Goal: Task Accomplishment & Management: Manage account settings

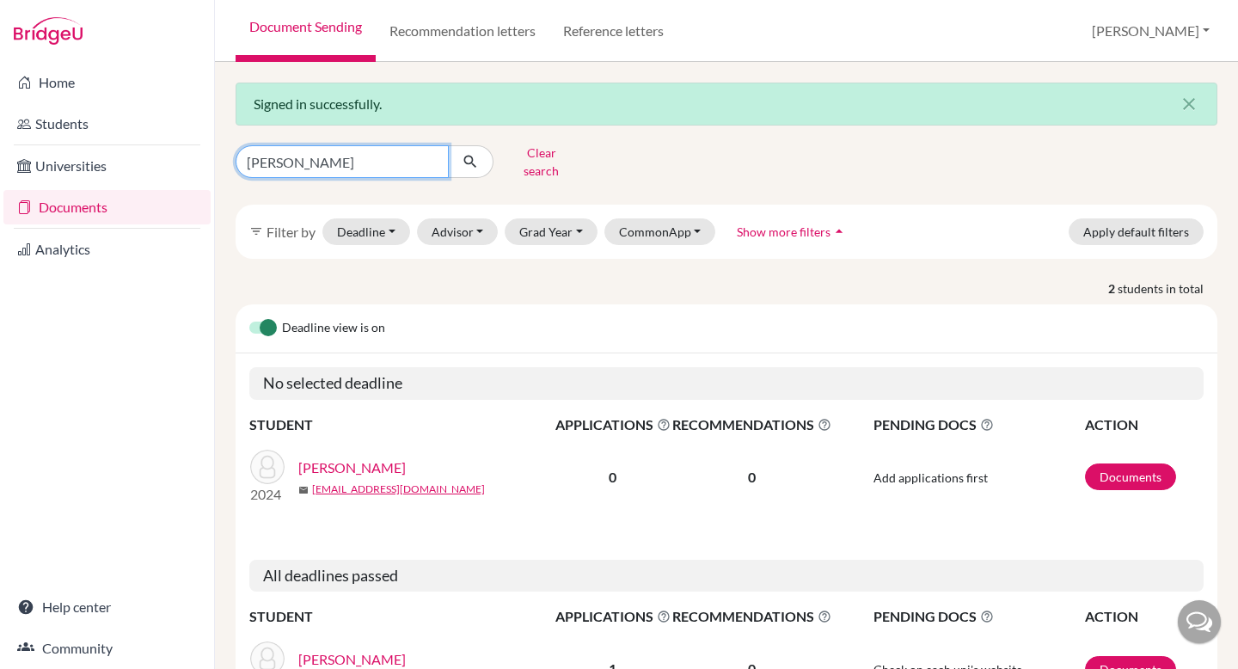
click at [345, 153] on input "[PERSON_NAME]" at bounding box center [341, 161] width 213 height 33
type input "[PERSON_NAME]"
click at [471, 153] on icon "submit" at bounding box center [470, 161] width 17 height 17
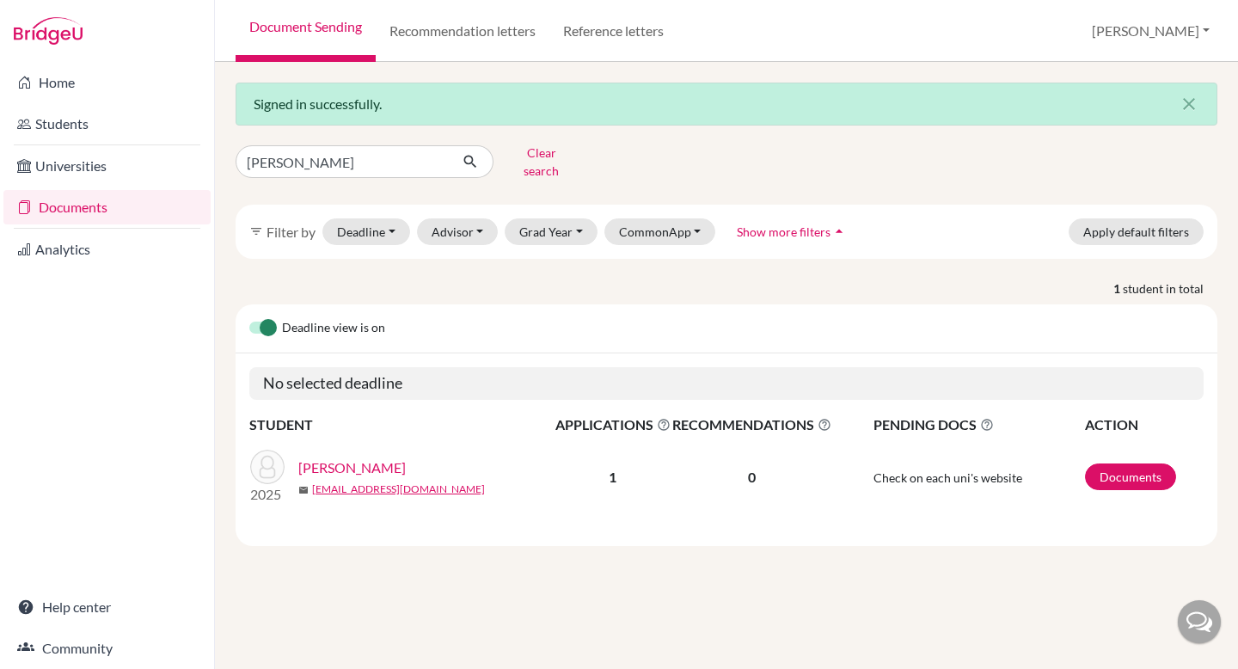
click at [356, 457] on link "[PERSON_NAME]" at bounding box center [351, 467] width 107 height 21
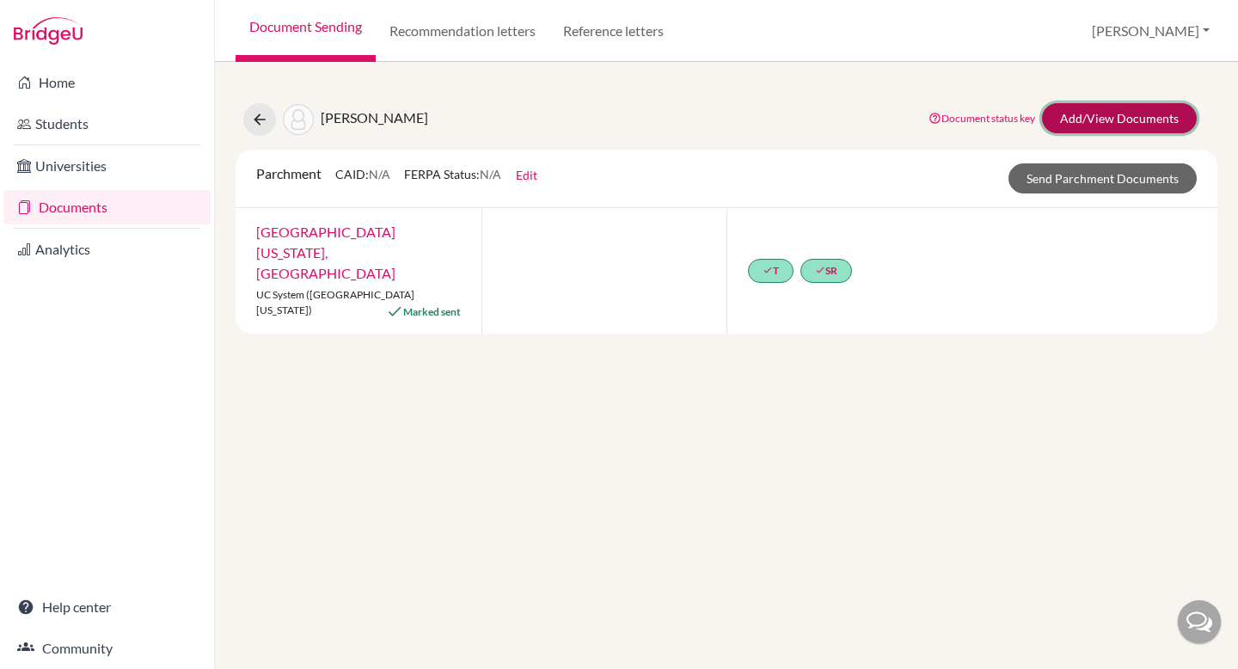
click at [1102, 113] on link "Add/View Documents" at bounding box center [1119, 118] width 155 height 30
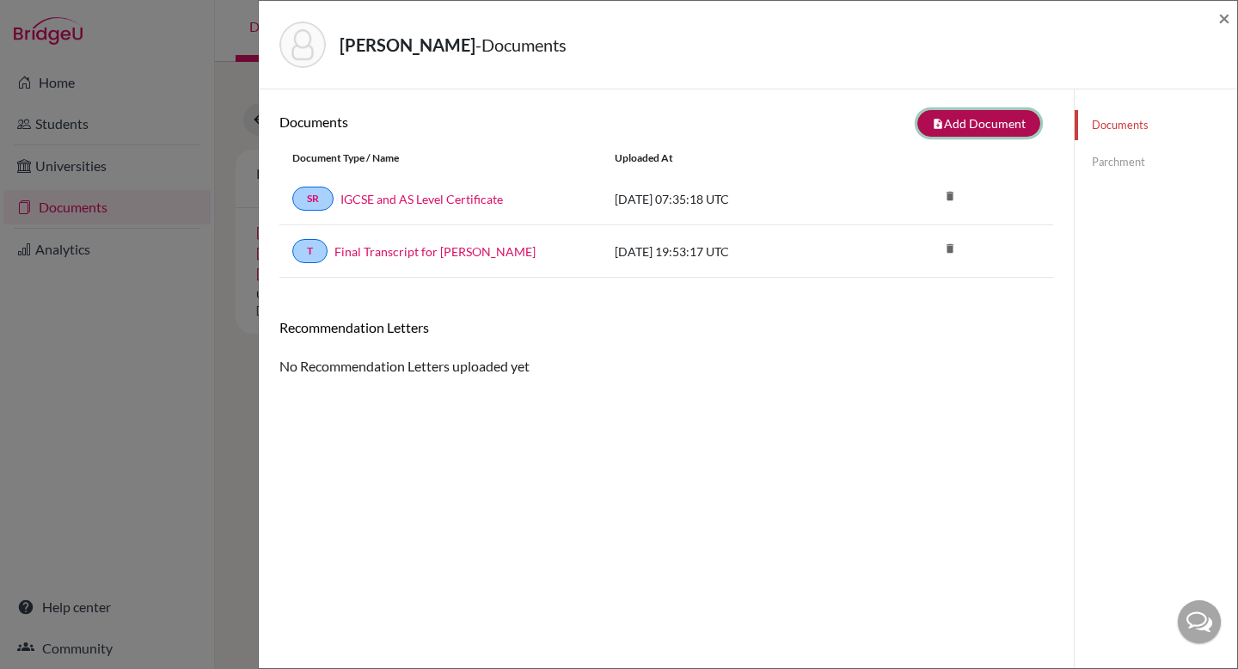
click at [969, 122] on button "note_add Add Document" at bounding box center [978, 123] width 123 height 27
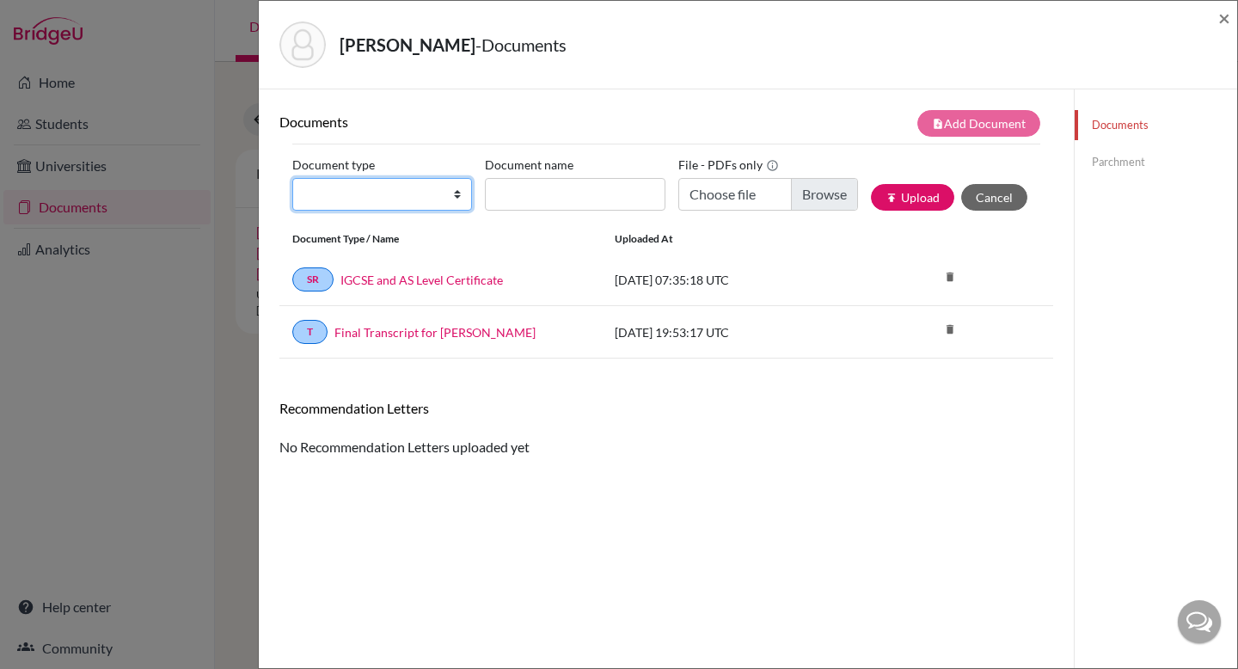
click at [421, 186] on select "Change explanation for Common App reports Counselor recommendation Fee waiver I…" at bounding box center [382, 194] width 180 height 33
select select "2"
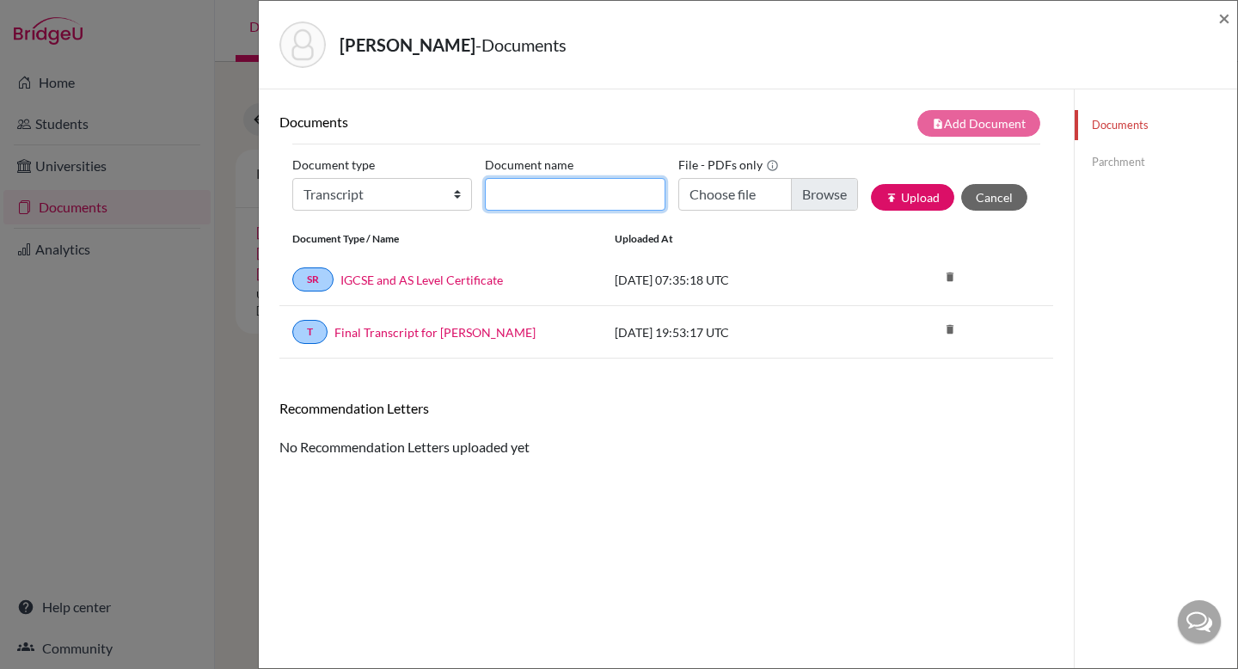
click at [523, 197] on input "Document name" at bounding box center [575, 194] width 180 height 33
type input "A"
type input "A level Result"
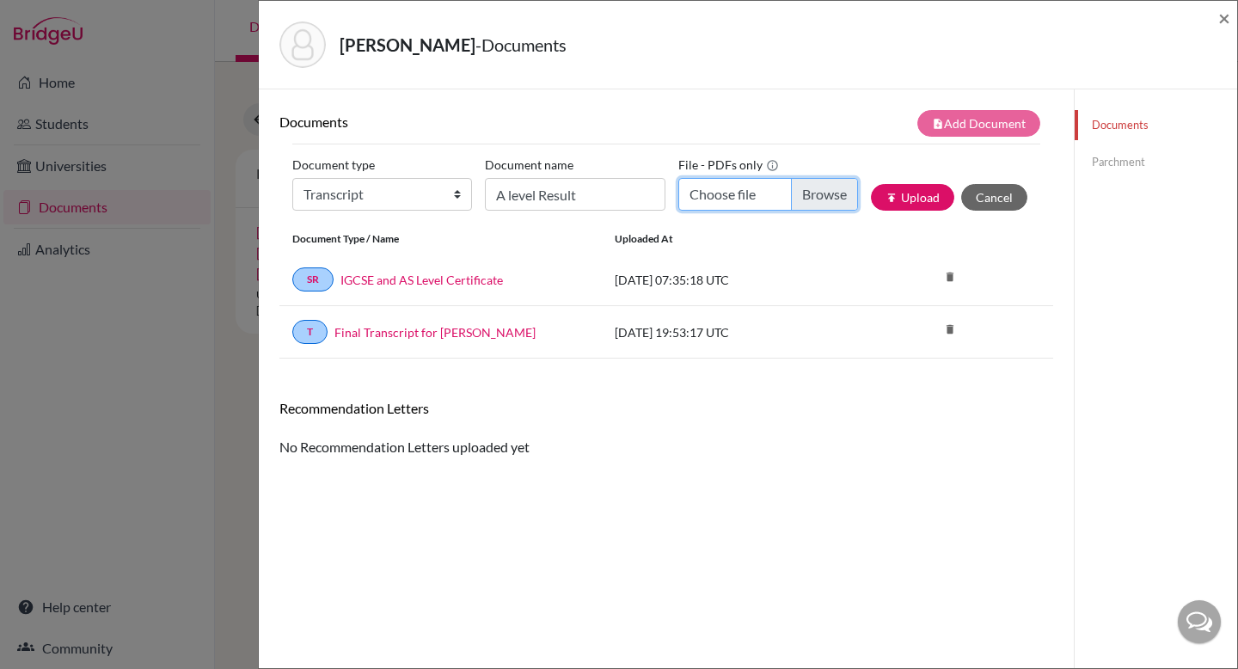
click at [768, 195] on input "Choose file" at bounding box center [768, 194] width 180 height 33
type input "C:\fakepath\ELECTRONIC STATEMENT OF RESULT_Annabella Zetta Samad.pdf"
click at [912, 205] on button "publish Upload" at bounding box center [912, 197] width 83 height 27
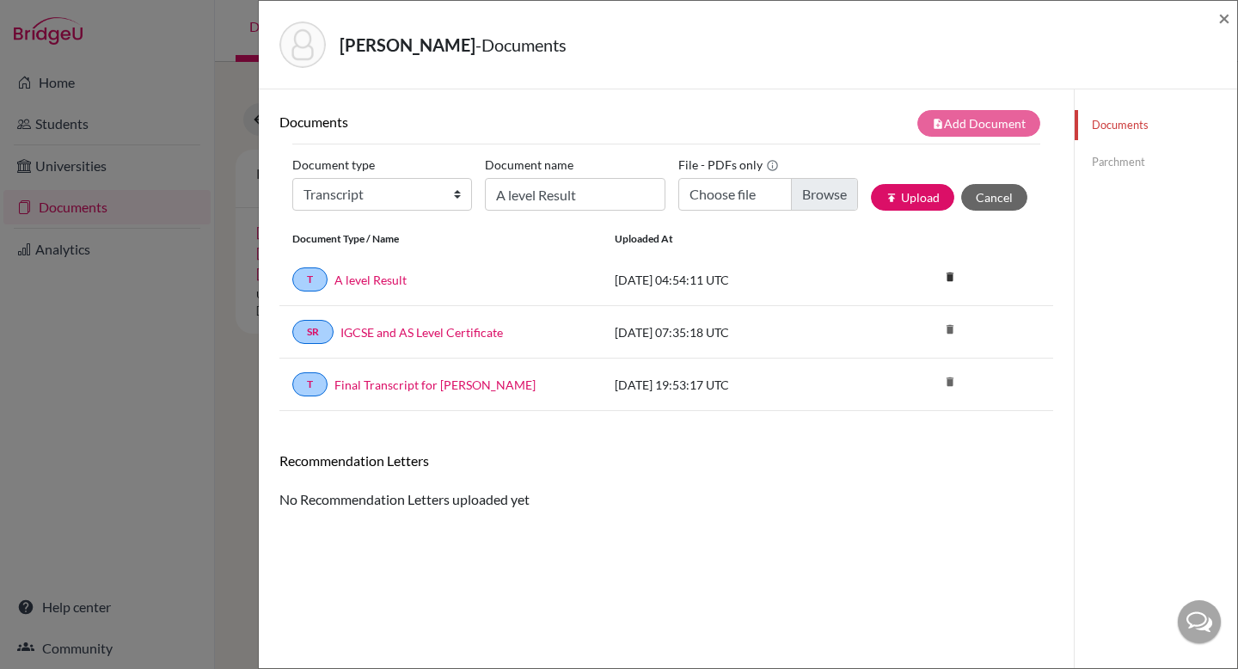
click at [1116, 164] on link "Parchment" at bounding box center [1155, 162] width 162 height 30
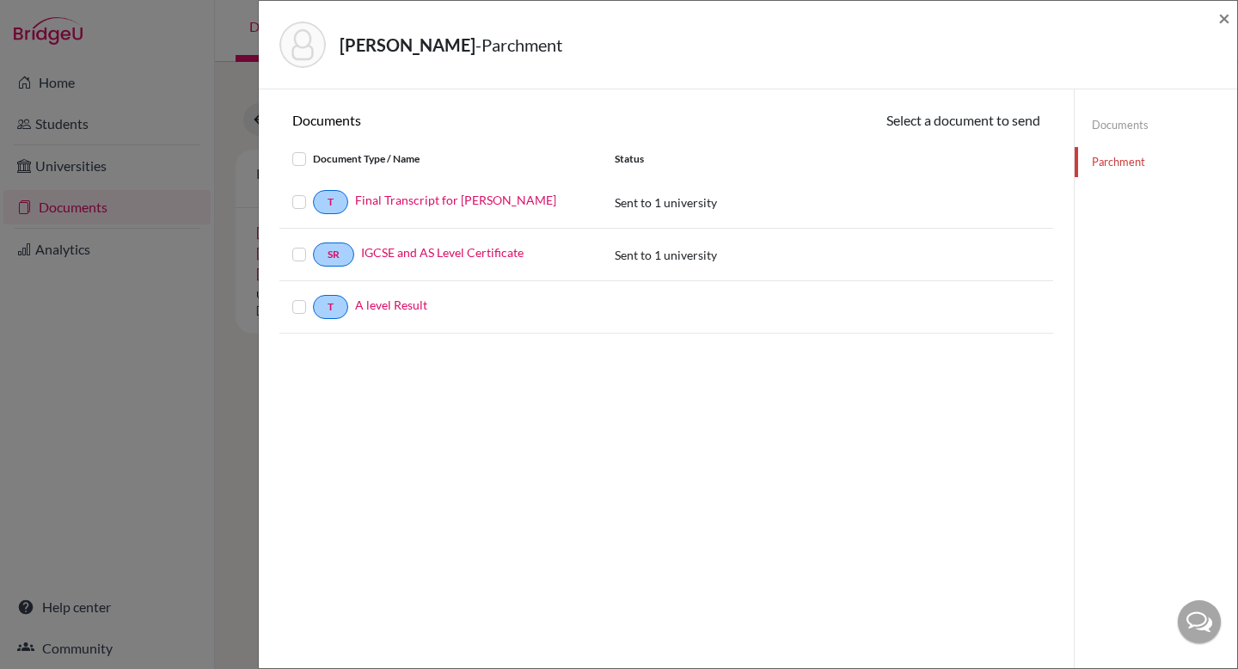
click at [313, 297] on label at bounding box center [313, 297] width 0 height 0
click at [0, 0] on input "checkbox" at bounding box center [0, 0] width 0 height 0
click at [992, 125] on button "Continue" at bounding box center [992, 123] width 95 height 27
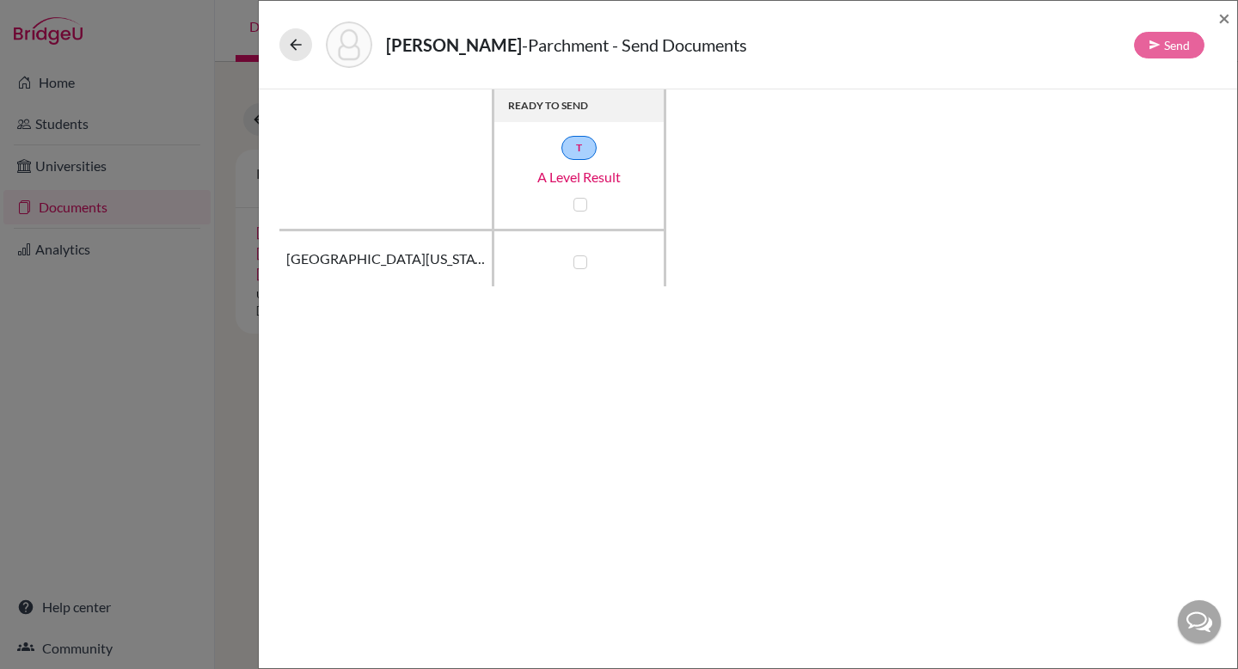
click at [581, 260] on label at bounding box center [580, 262] width 14 height 14
click at [581, 260] on input "checkbox" at bounding box center [576, 260] width 14 height 17
checkbox input "true"
click at [1175, 45] on button "Send" at bounding box center [1169, 45] width 70 height 27
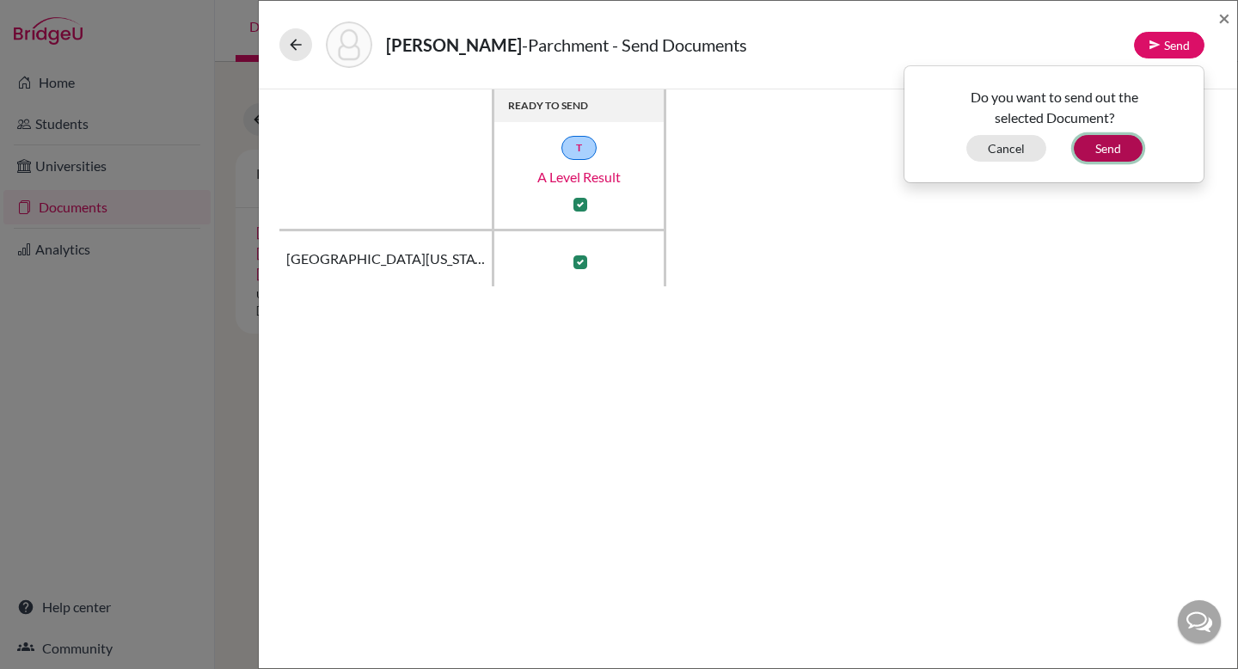
click at [1110, 152] on button "Send" at bounding box center [1107, 148] width 69 height 27
checkbox input "false"
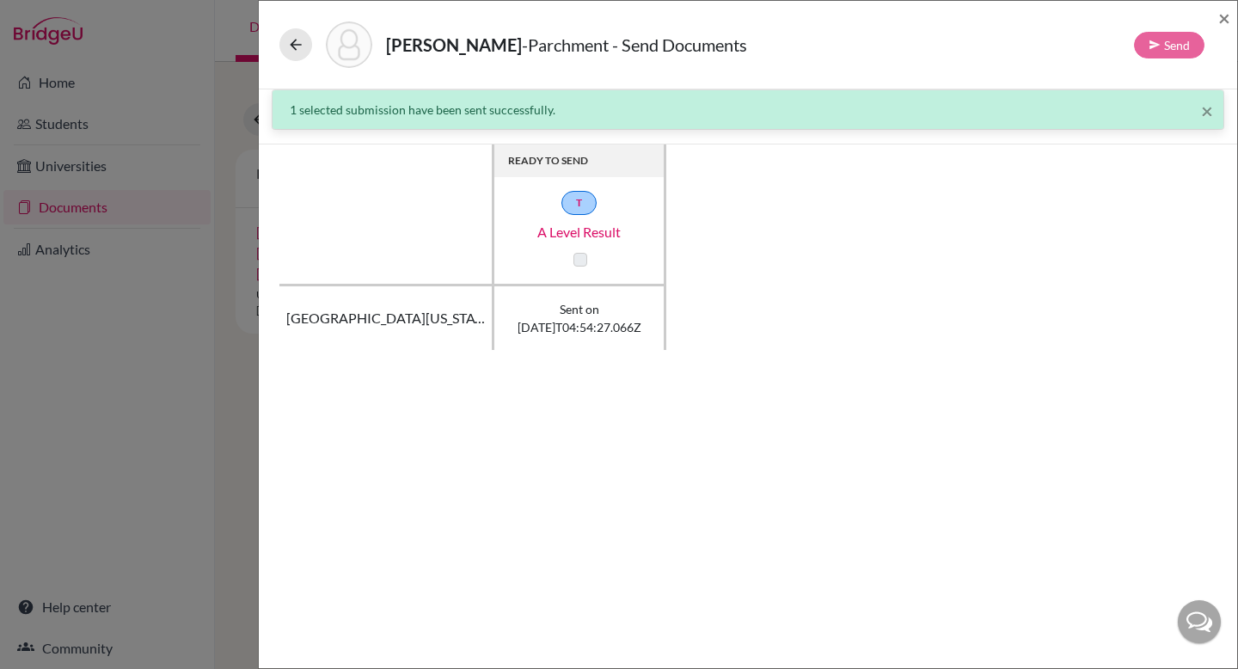
click at [583, 260] on label at bounding box center [580, 260] width 14 height 14
click at [1219, 14] on span "×" at bounding box center [1224, 17] width 12 height 25
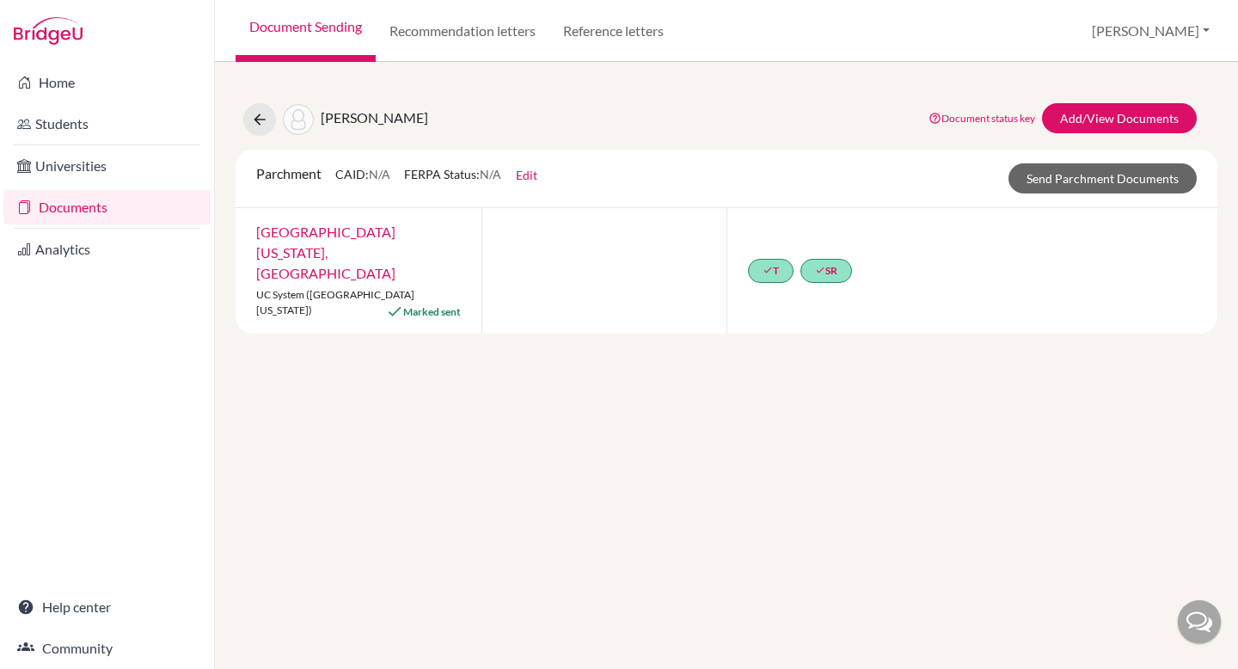
click at [300, 240] on div "University of California, San Diego UC System (University of California) Marked…" at bounding box center [358, 270] width 246 height 125
click at [258, 124] on icon at bounding box center [259, 119] width 17 height 17
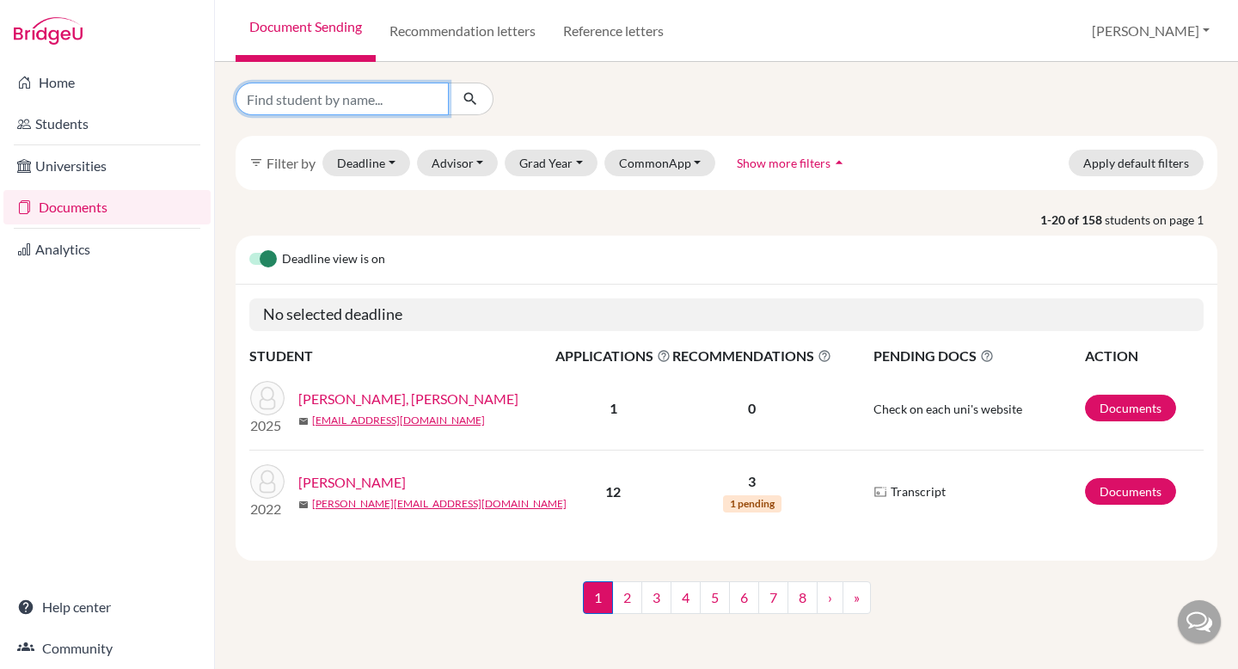
click at [336, 105] on input "Find student by name..." at bounding box center [341, 99] width 213 height 33
type input "annabella samad"
click at [472, 95] on icon "submit" at bounding box center [470, 98] width 17 height 17
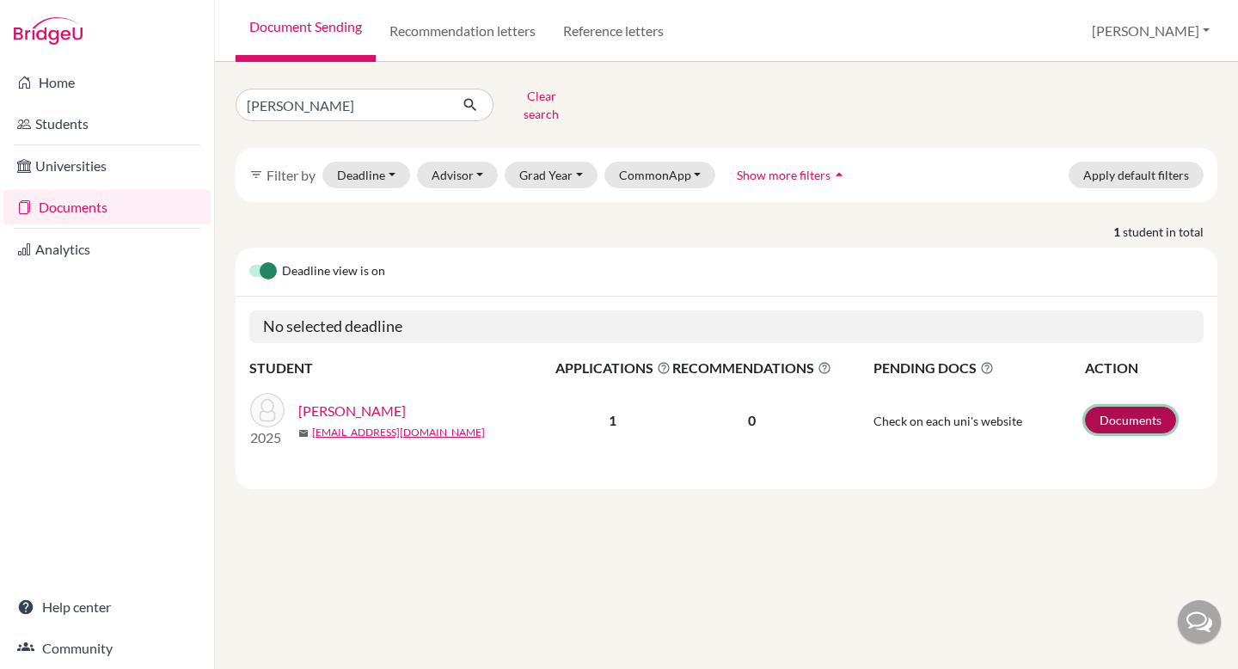
click at [1113, 413] on link "Documents" at bounding box center [1130, 420] width 91 height 27
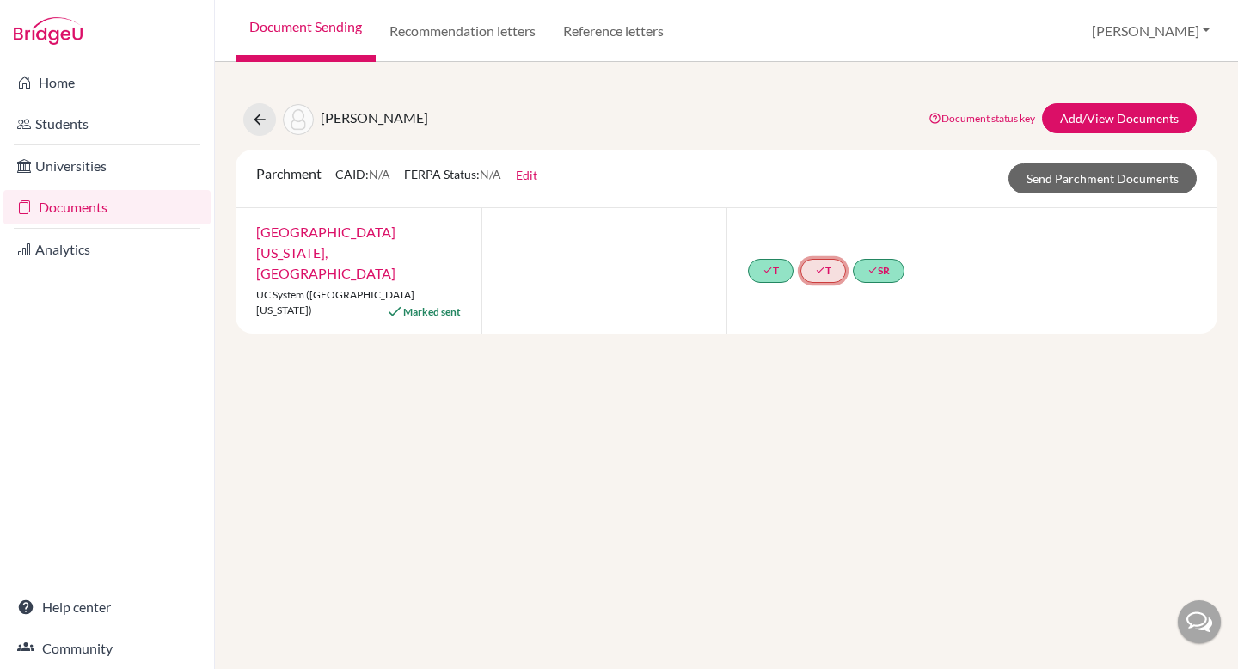
click at [822, 265] on icon "done" at bounding box center [820, 270] width 10 height 10
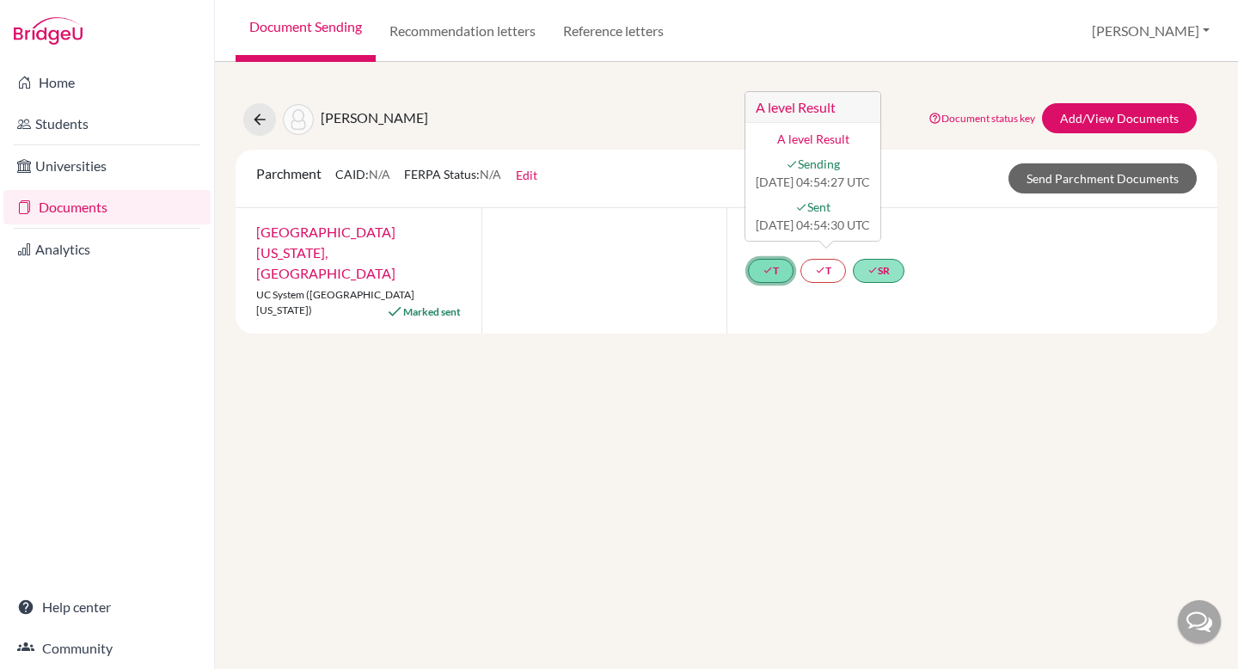
click at [853, 259] on link "done T" at bounding box center [879, 271] width 52 height 24
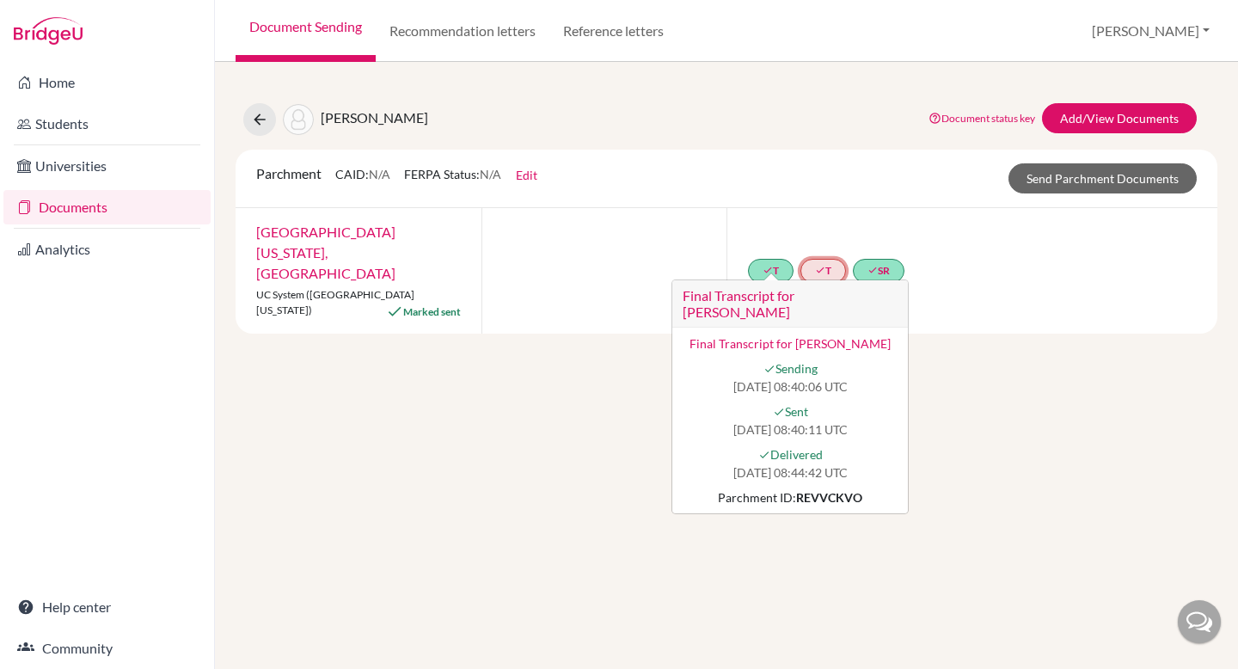
click at [827, 263] on link "done T" at bounding box center [823, 271] width 46 height 24
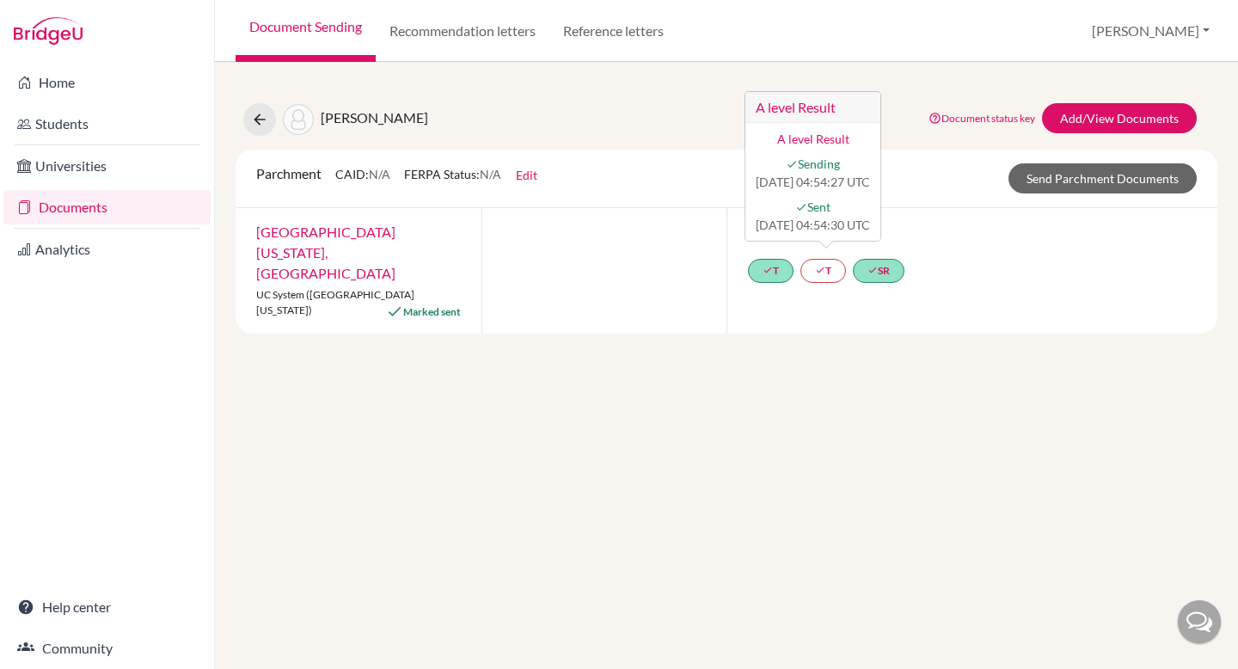
click at [1053, 427] on div "Samad, Annabella Document status key TR Requirement. Document not uploaded yet.…" at bounding box center [726, 365] width 1023 height 607
click at [252, 125] on icon at bounding box center [259, 119] width 17 height 17
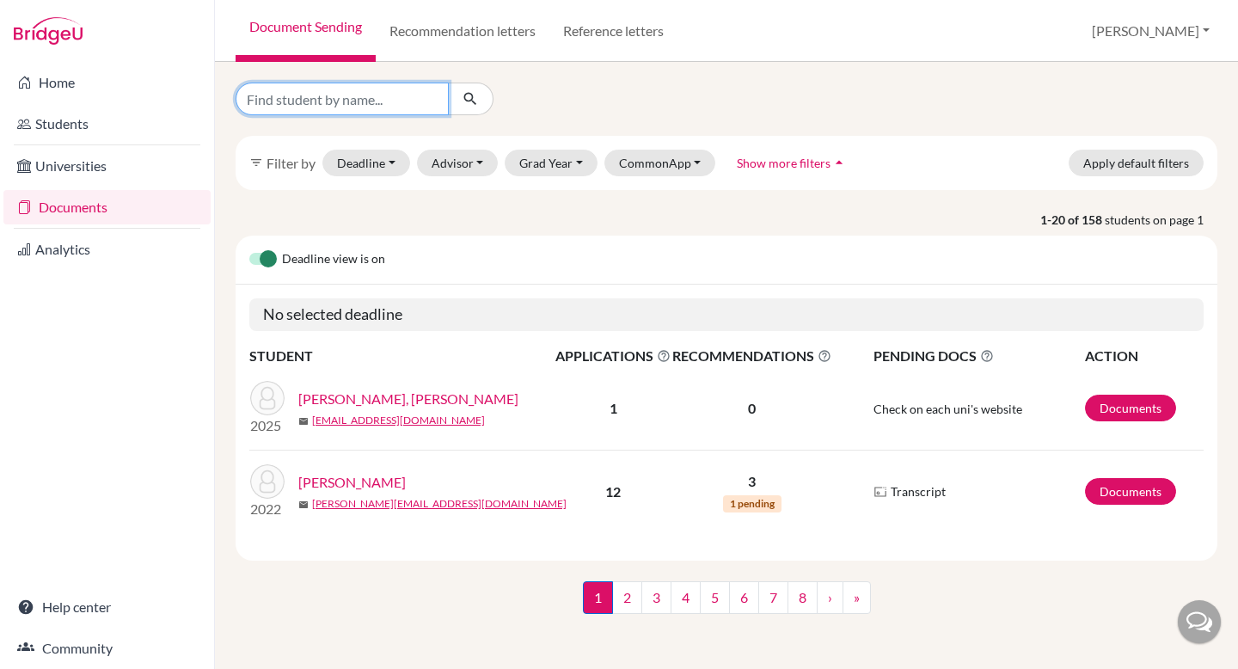
click at [381, 99] on input "Find student by name..." at bounding box center [341, 99] width 213 height 33
type input "[PERSON_NAME]"
click at [471, 91] on icon "submit" at bounding box center [470, 98] width 17 height 17
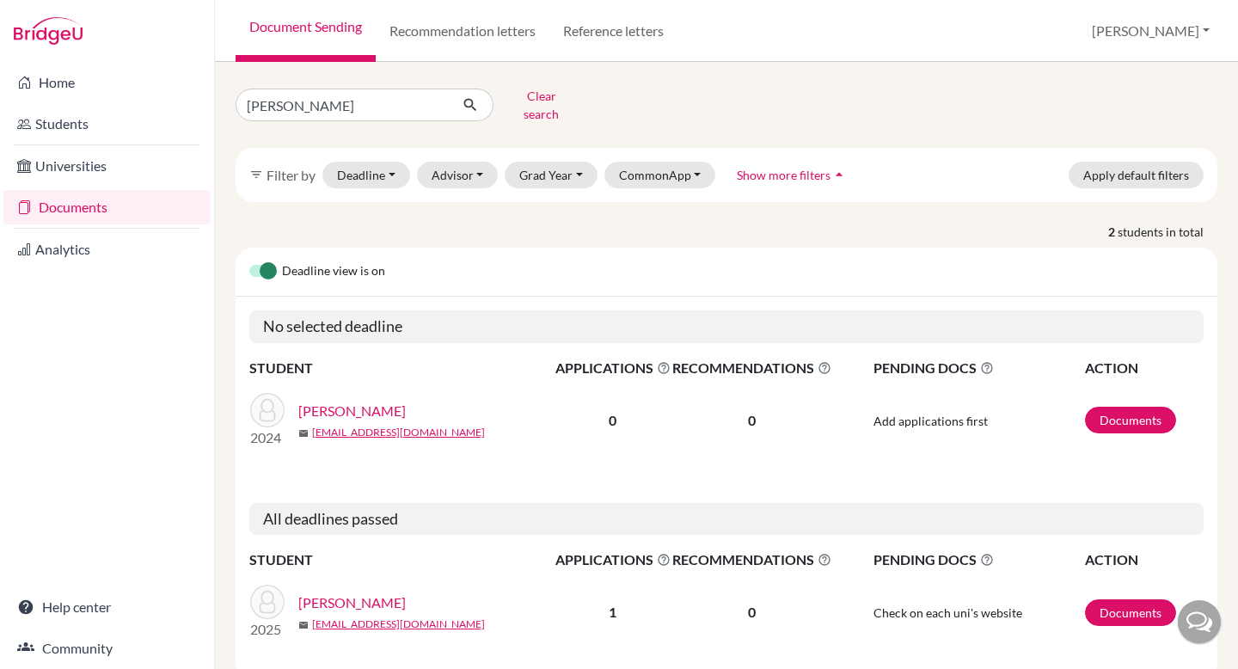
scroll to position [41, 0]
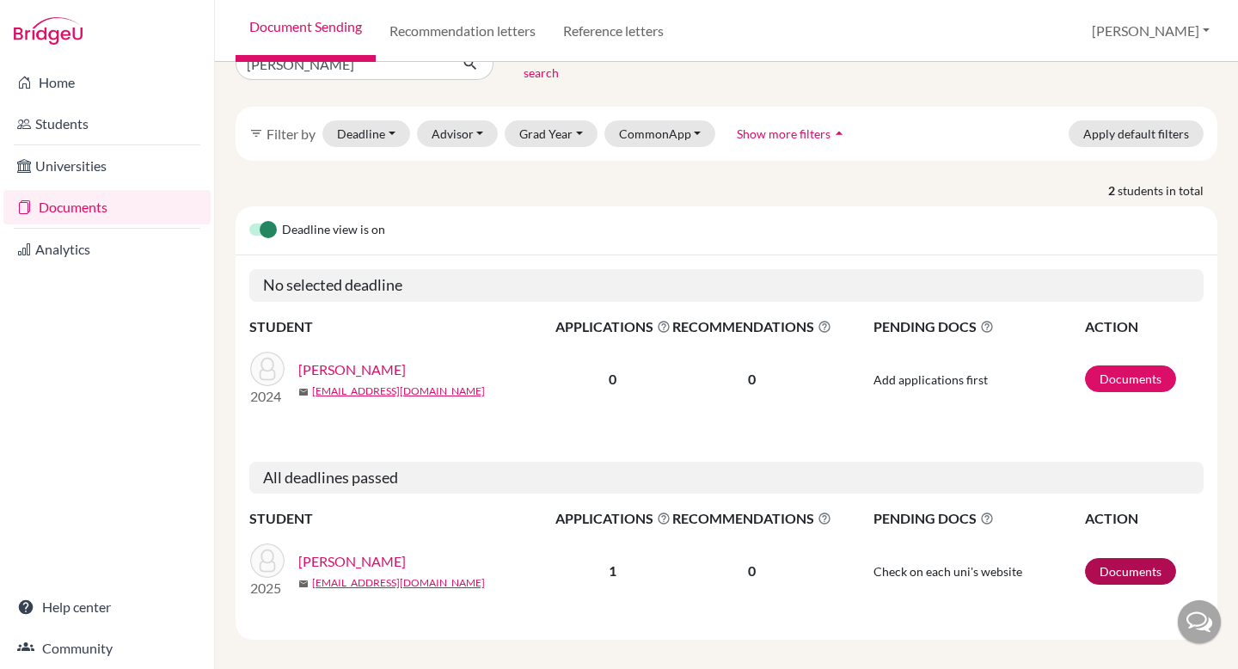
click at [1096, 545] on td "Documents" at bounding box center [1143, 570] width 119 height 83
click at [1105, 558] on link "Documents" at bounding box center [1130, 571] width 91 height 27
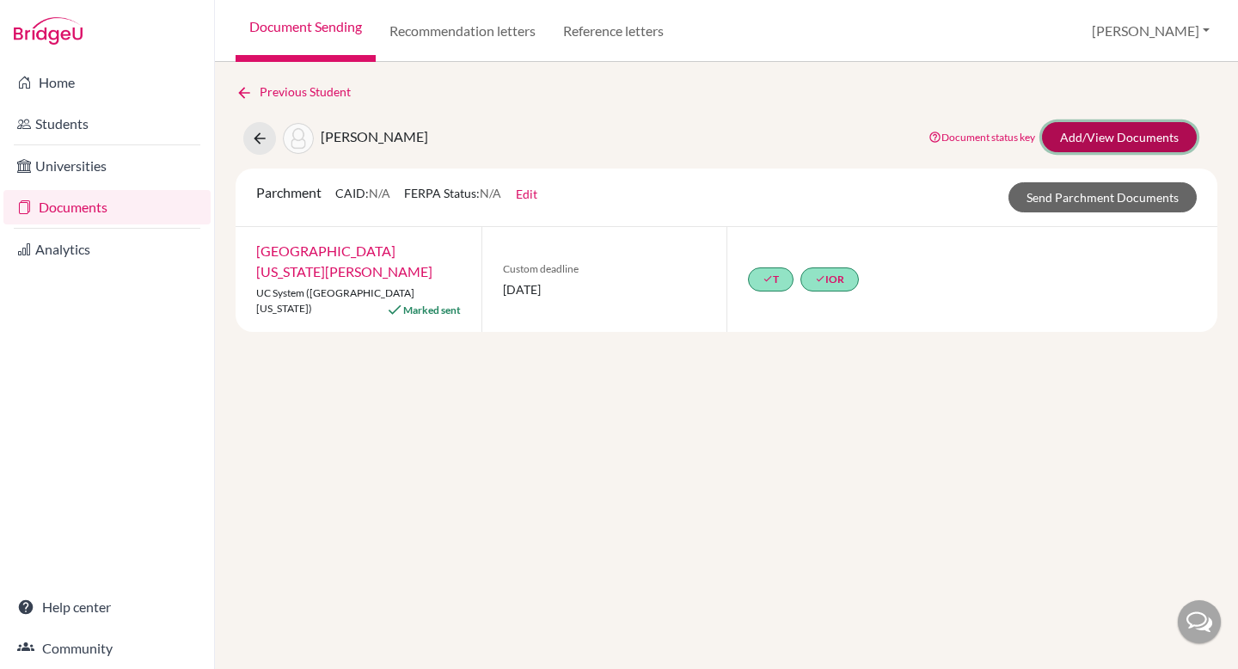
click at [1087, 128] on link "Add/View Documents" at bounding box center [1119, 137] width 155 height 30
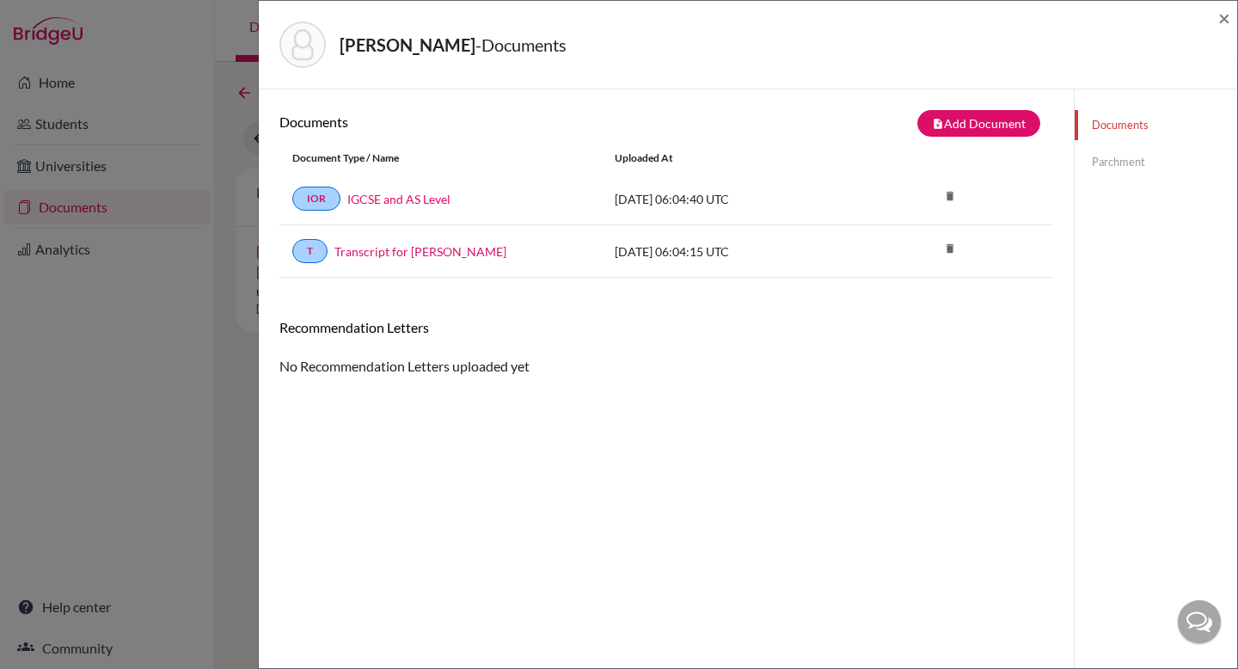
click at [977, 107] on div "Documents note_add Add Document Document type Change explanation for Common App…" at bounding box center [666, 423] width 815 height 669
click at [977, 116] on button "note_add Add Document" at bounding box center [978, 123] width 123 height 27
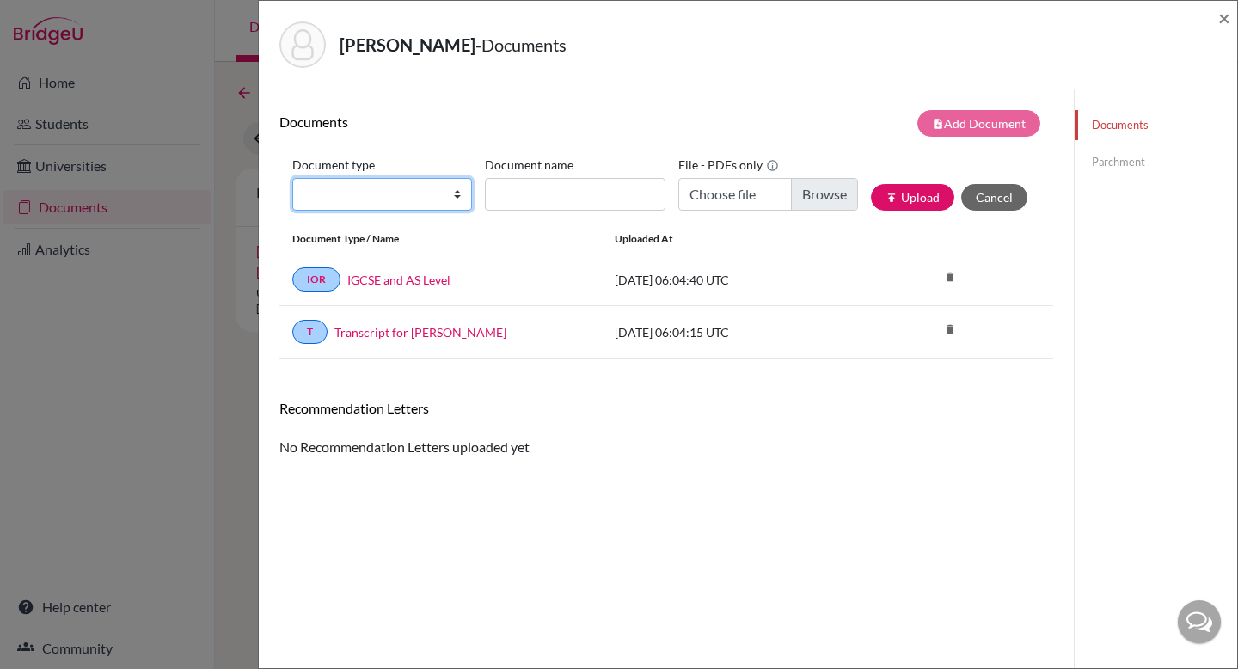
click at [434, 193] on select "Change explanation for Common App reports Counselor recommendation Fee waiver I…" at bounding box center [382, 194] width 180 height 33
select select "2"
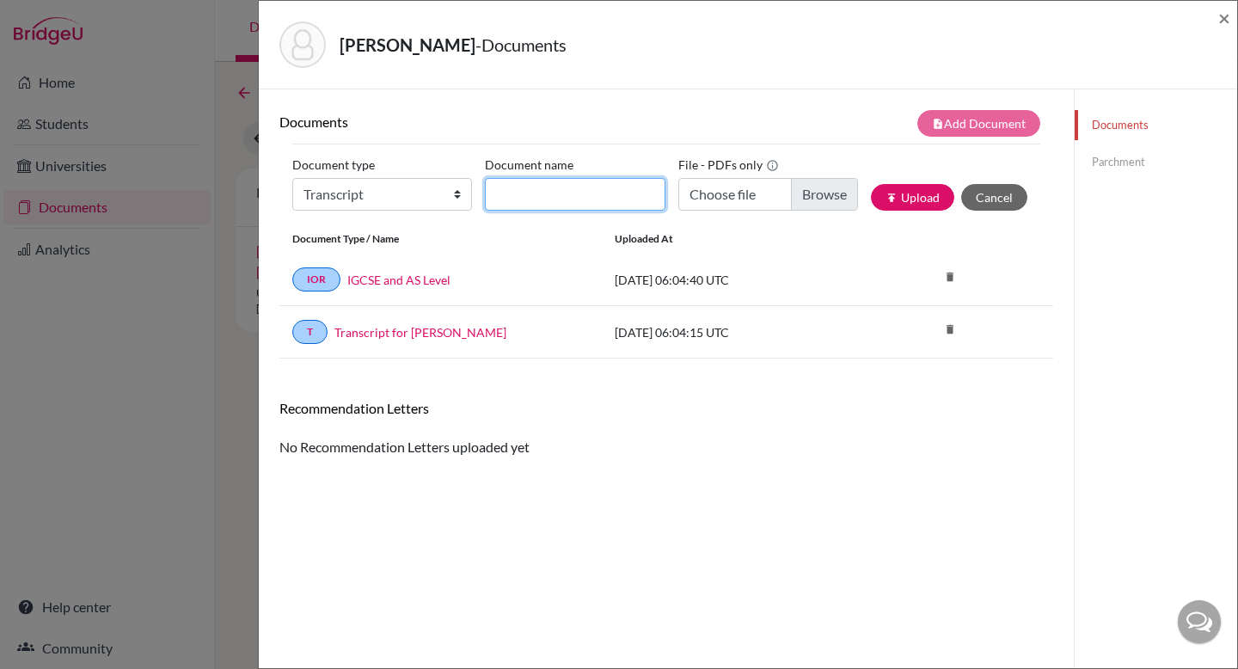
click at [578, 200] on input "Document name" at bounding box center [575, 194] width 180 height 33
type input "A level Result"
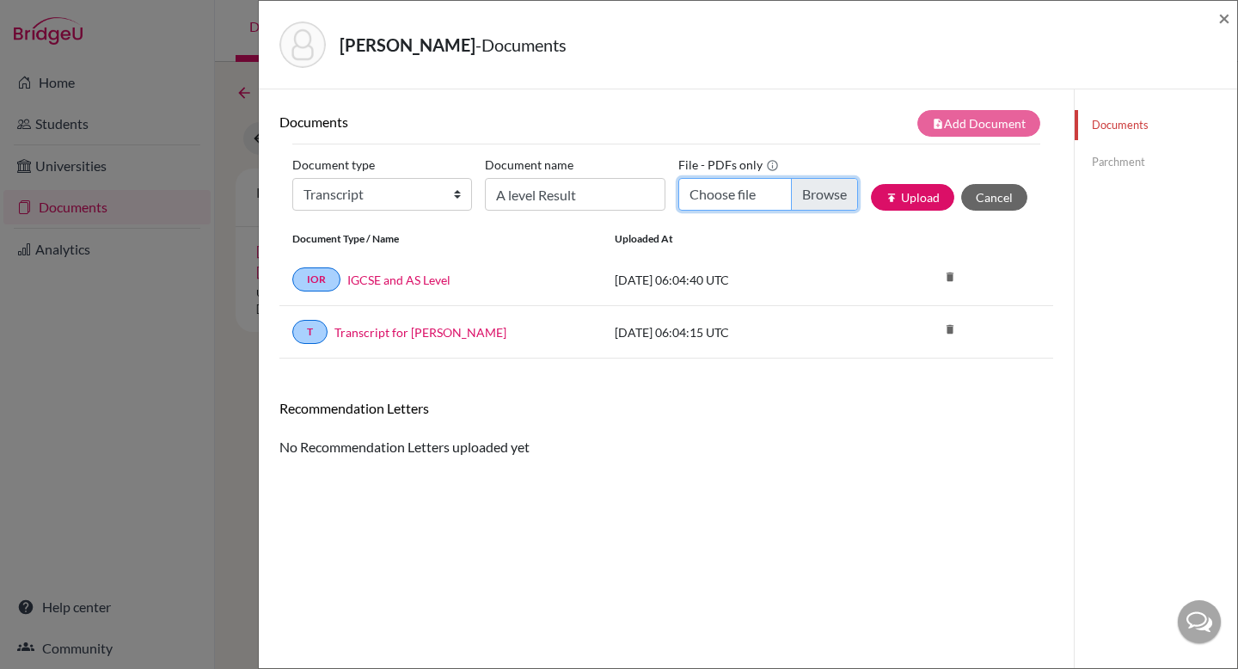
click at [707, 202] on input "Choose file" at bounding box center [768, 194] width 180 height 33
type input "C:\fakepath\ELECTRONIC STATEMENT OF RESULT_Matthew Rei Effendy.pdf"
click at [744, 200] on input "ELECTRONIC STATEMENT OF RESULT_Matthew Rei Effendy.pdf" at bounding box center [768, 194] width 180 height 33
click at [902, 194] on button "publish Upload" at bounding box center [912, 197] width 83 height 27
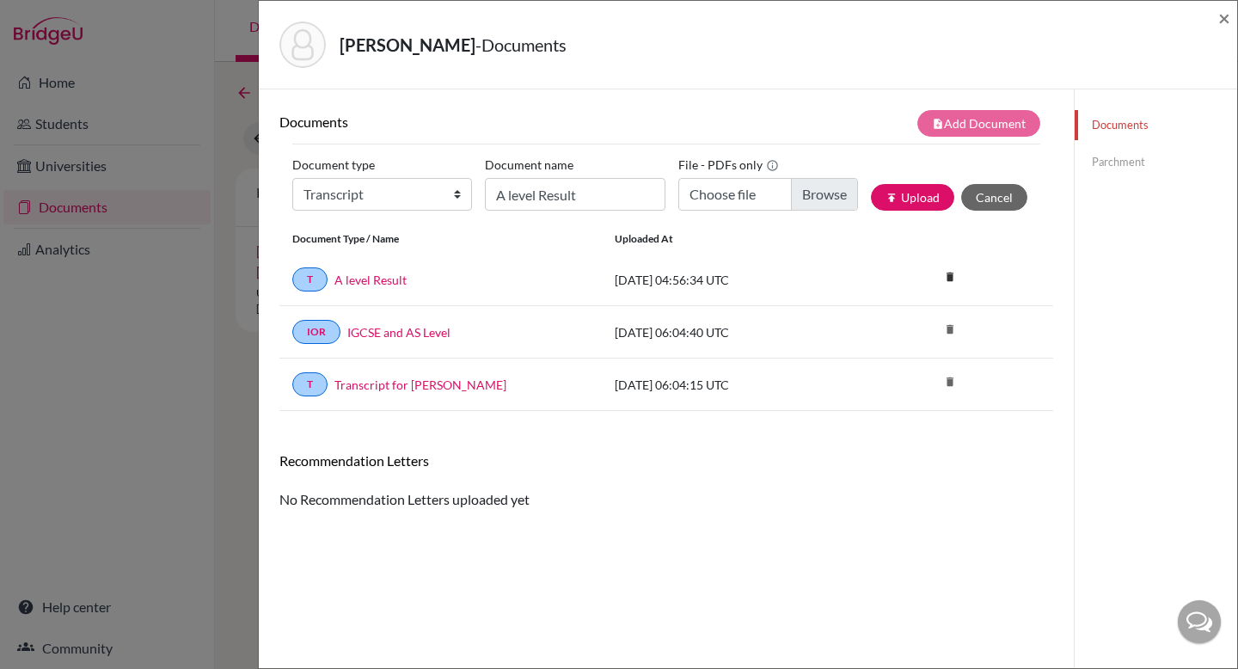
click at [1118, 165] on link "Parchment" at bounding box center [1155, 162] width 162 height 30
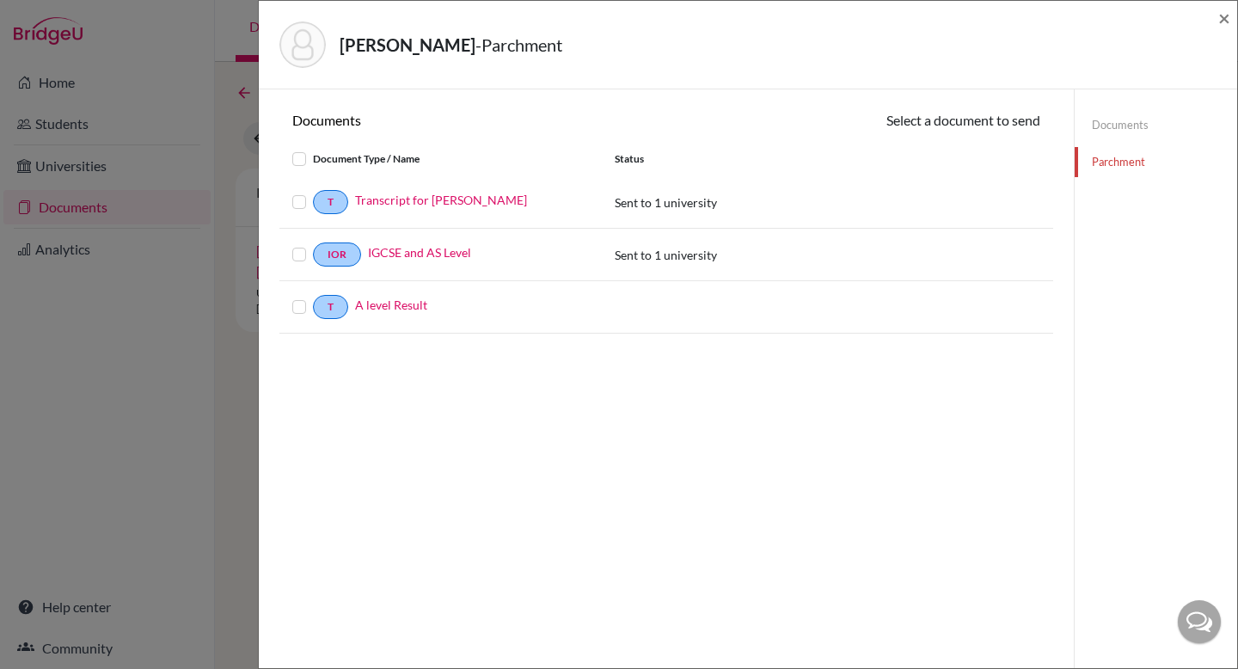
click at [313, 297] on label at bounding box center [313, 297] width 0 height 0
click at [0, 0] on input "checkbox" at bounding box center [0, 0] width 0 height 0
click at [962, 125] on icon at bounding box center [965, 122] width 13 height 13
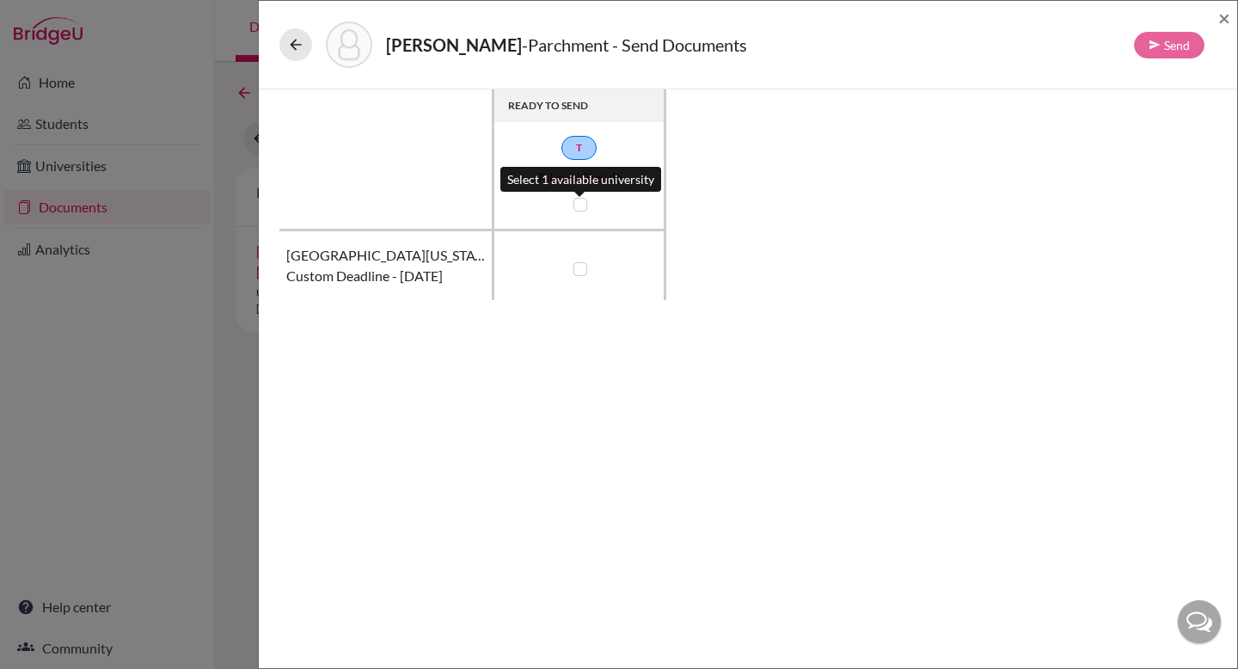
click at [577, 204] on label at bounding box center [580, 205] width 14 height 14
click at [577, 204] on input "checkbox" at bounding box center [576, 202] width 14 height 17
checkbox input "true"
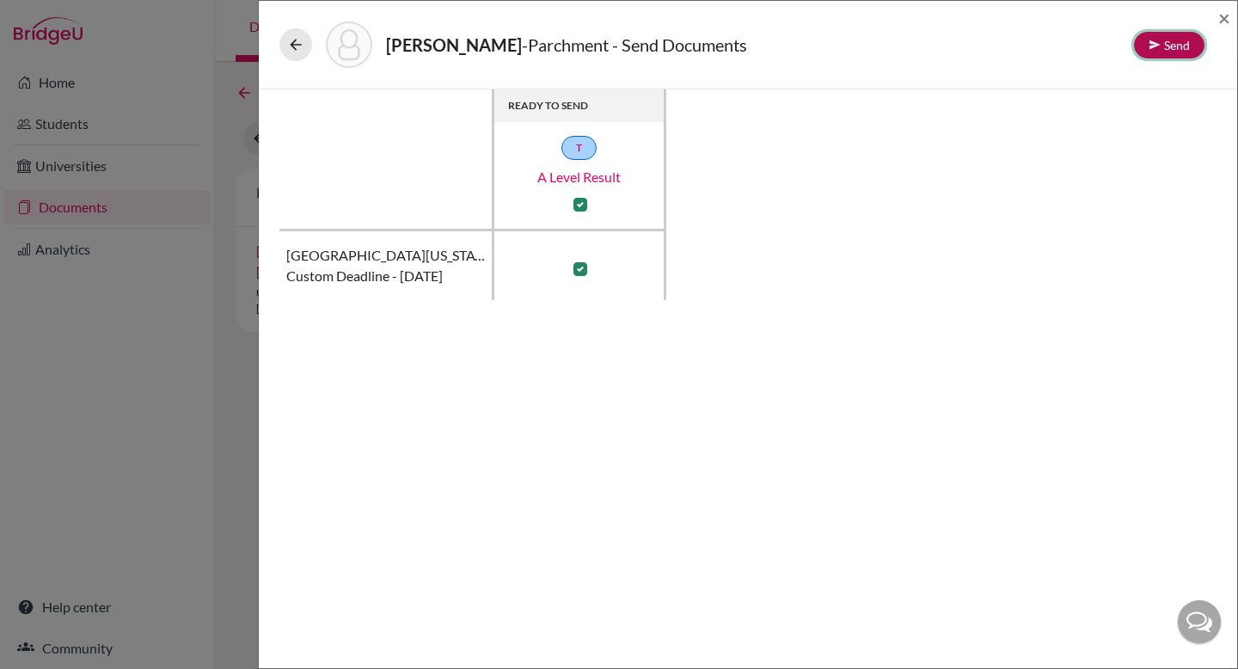
click at [1171, 35] on button "Send" at bounding box center [1169, 45] width 70 height 27
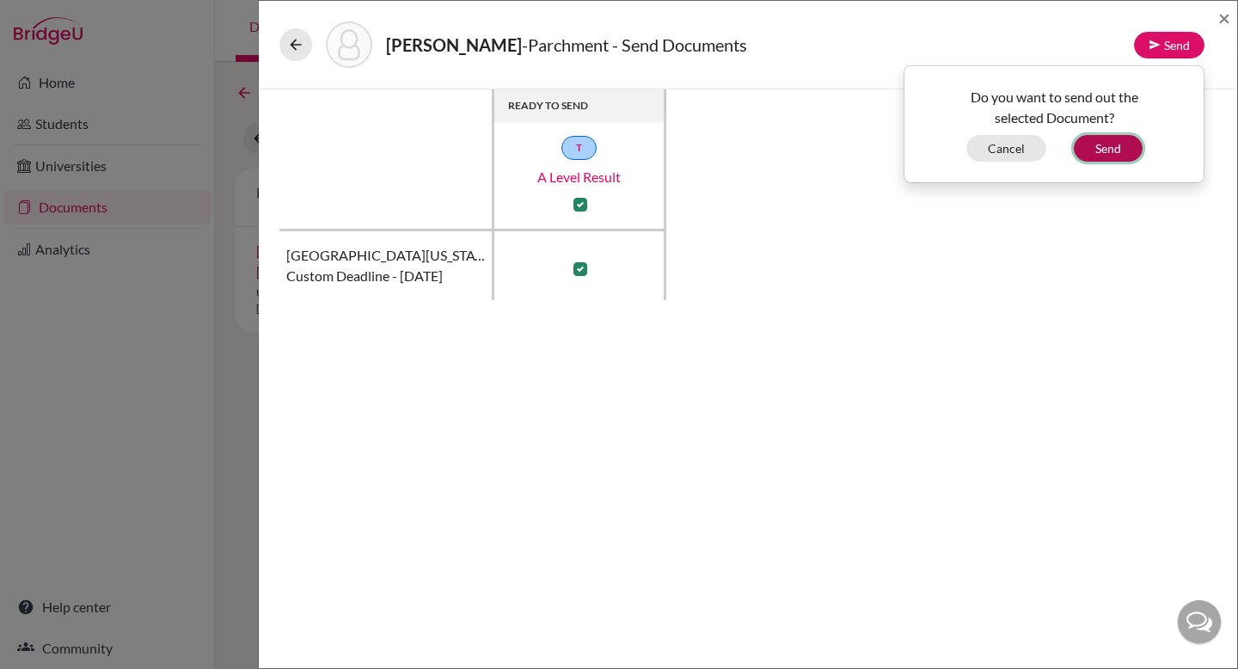
click at [1122, 151] on button "Send" at bounding box center [1107, 148] width 69 height 27
checkbox input "false"
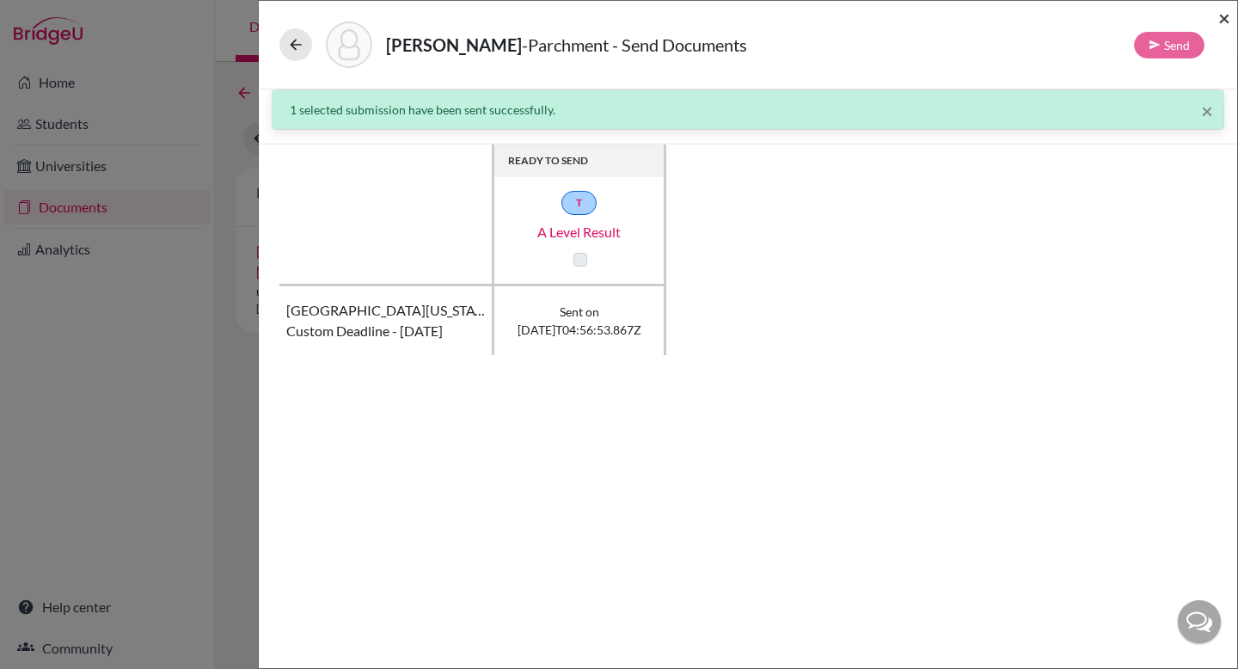
click at [1225, 21] on span "×" at bounding box center [1224, 17] width 12 height 25
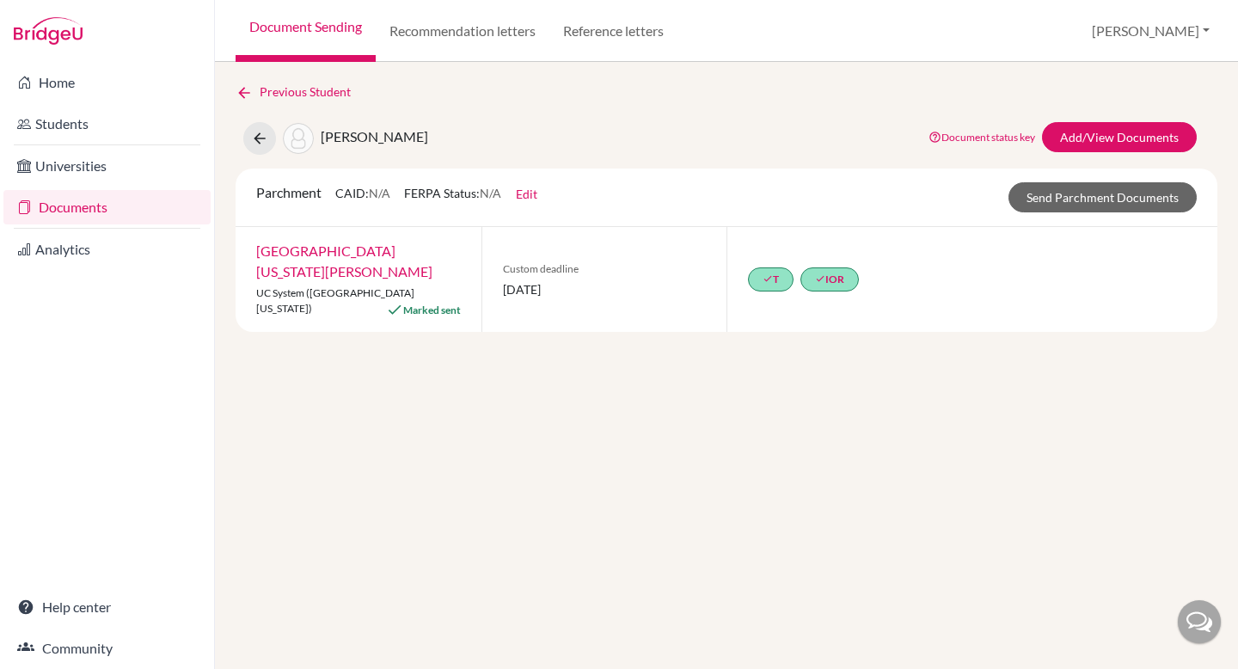
click at [323, 286] on span "UC System ([GEOGRAPHIC_DATA][US_STATE])" at bounding box center [335, 300] width 158 height 28
click at [256, 138] on icon at bounding box center [259, 138] width 17 height 17
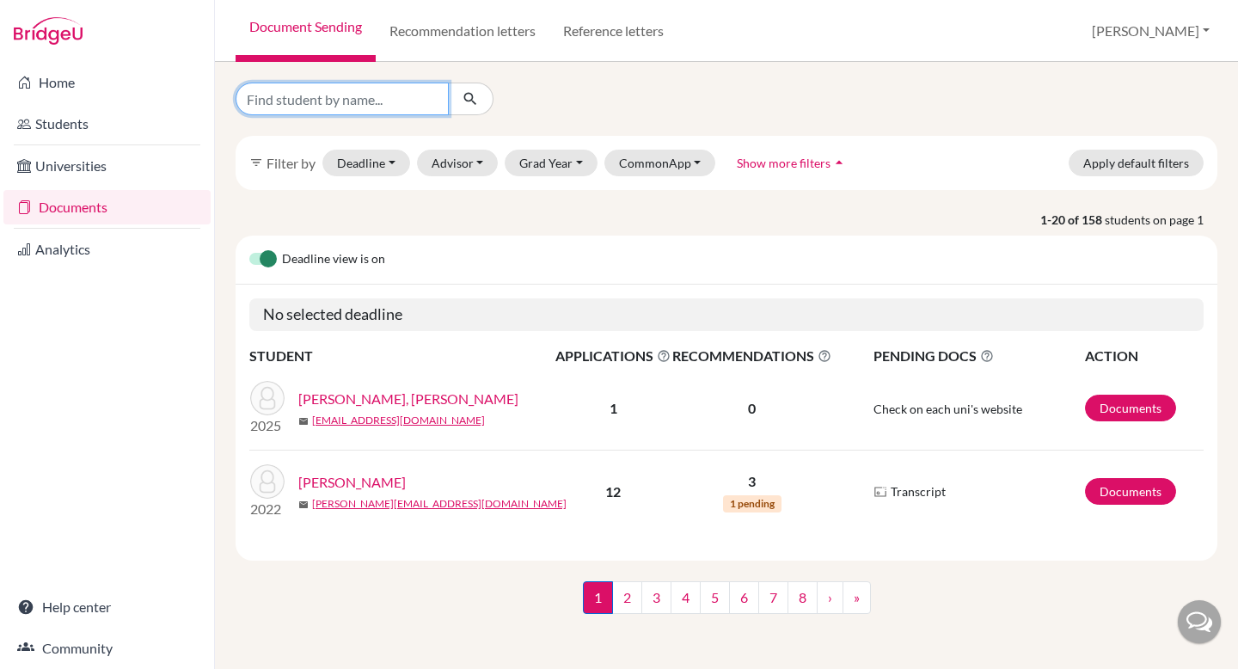
click at [394, 99] on input "Find student by name..." at bounding box center [341, 99] width 213 height 33
type input "MATTHEW"
click at [469, 100] on icon "submit" at bounding box center [470, 98] width 17 height 17
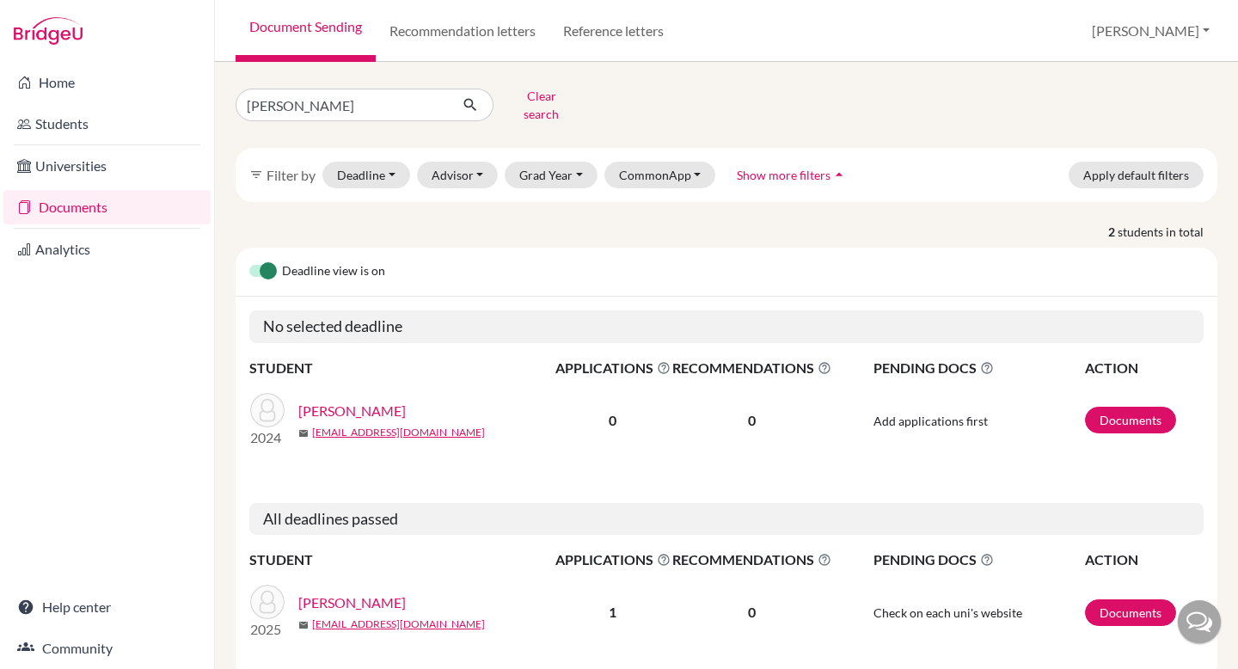
scroll to position [41, 0]
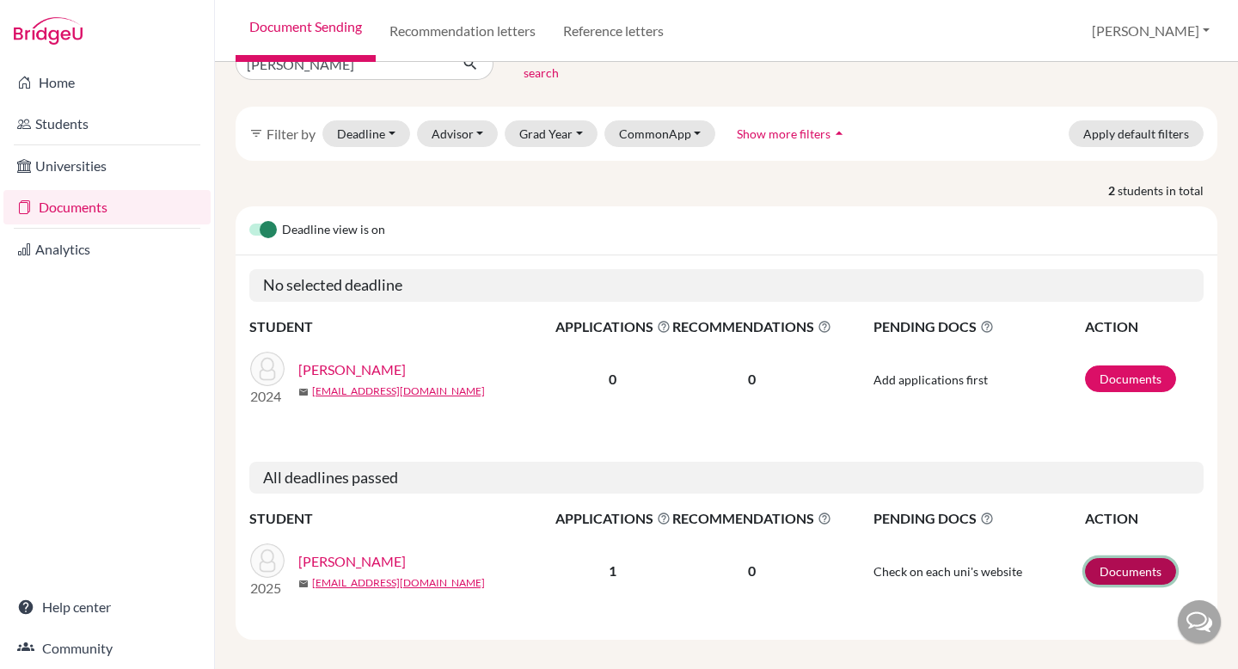
click at [1104, 561] on link "Documents" at bounding box center [1130, 571] width 91 height 27
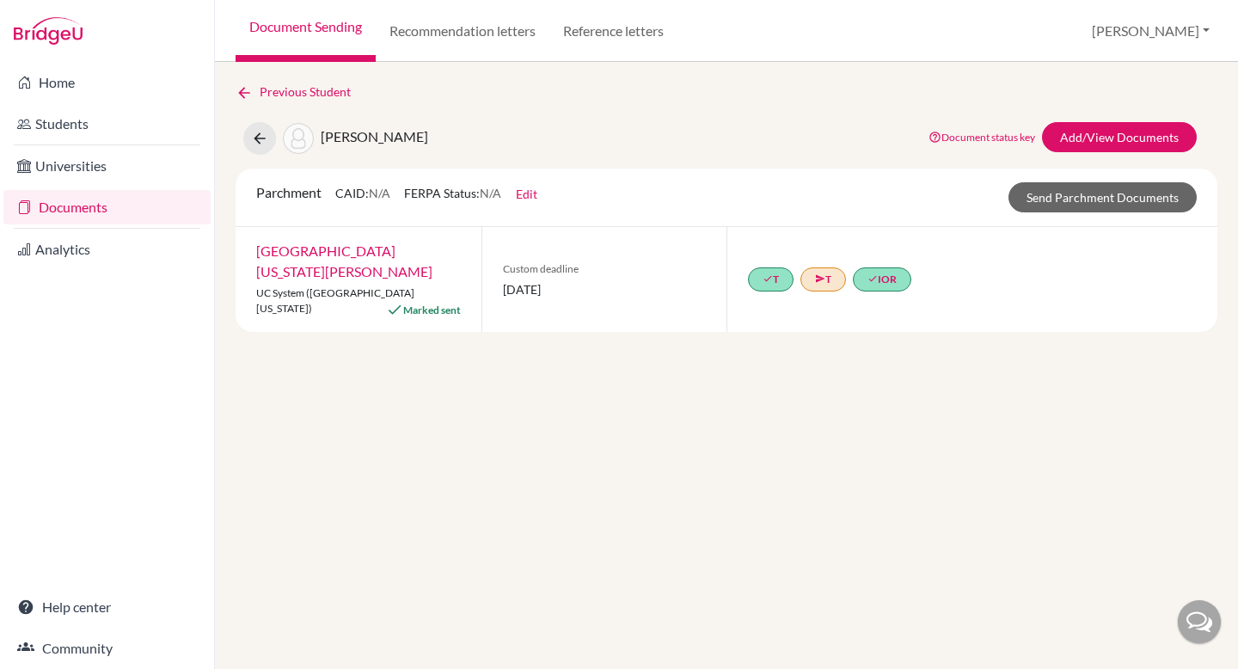
click at [834, 281] on div "done T send T done IOR" at bounding box center [833, 279] width 170 height 31
click at [834, 278] on link "send T" at bounding box center [823, 279] width 46 height 24
click at [843, 394] on div "Previous Student [PERSON_NAME] Document status key TR Requirement. Document not…" at bounding box center [726, 365] width 1023 height 607
click at [249, 95] on icon at bounding box center [243, 92] width 17 height 17
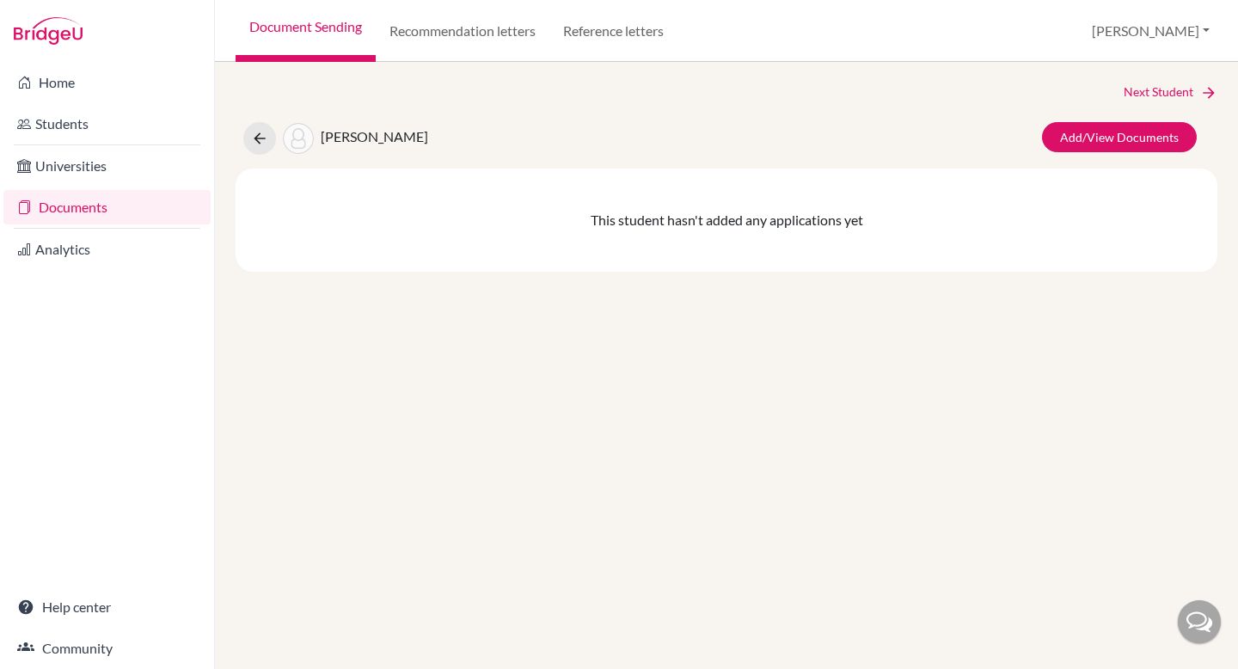
click at [282, 25] on link "Document Sending" at bounding box center [305, 31] width 140 height 62
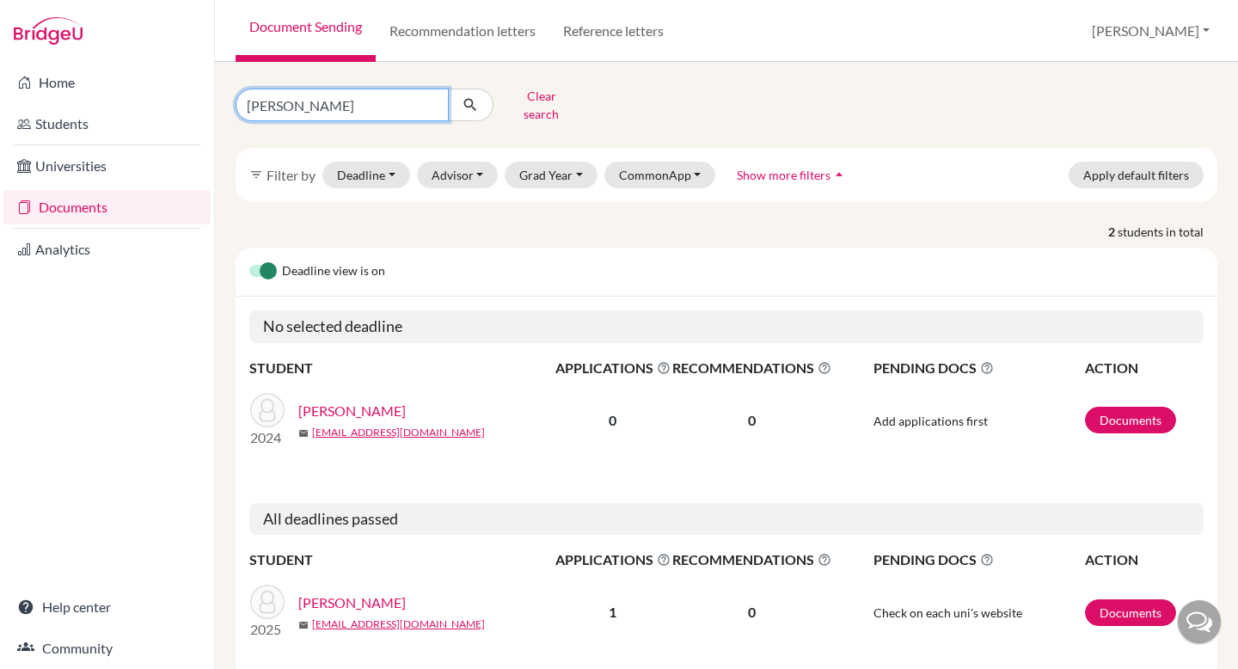
click at [419, 97] on input "MATTHEW" at bounding box center [341, 105] width 213 height 33
type input "anna"
click at [475, 104] on icon "submit" at bounding box center [470, 104] width 17 height 17
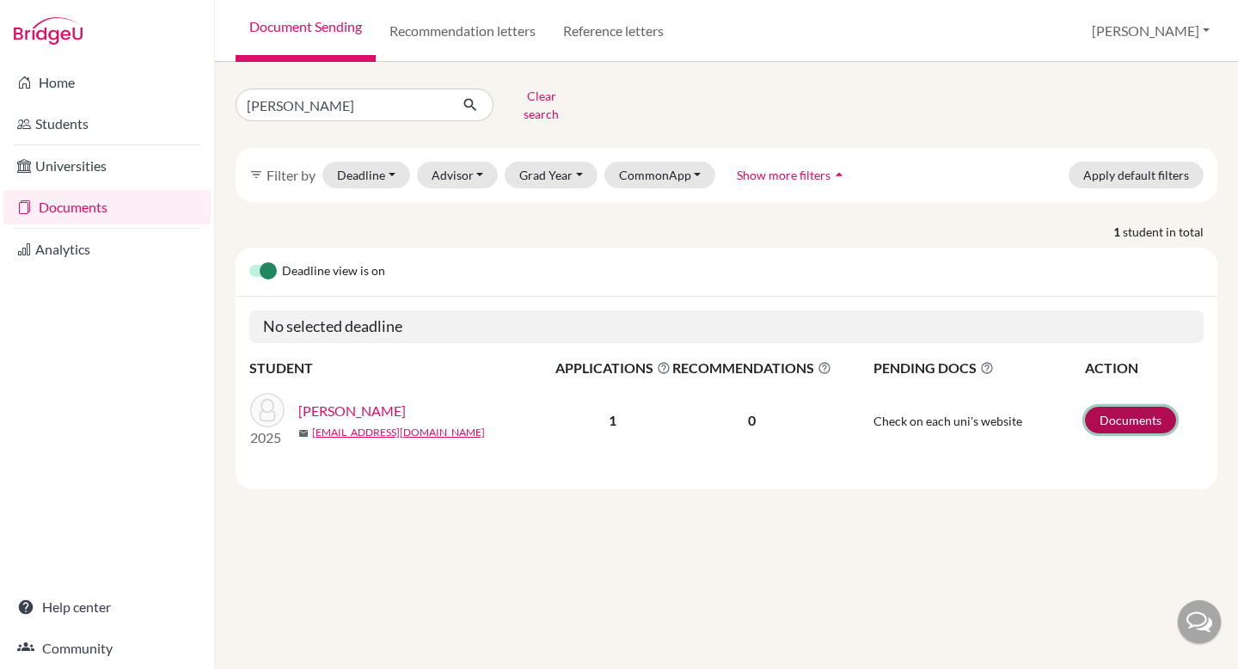
click at [1122, 407] on link "Documents" at bounding box center [1130, 420] width 91 height 27
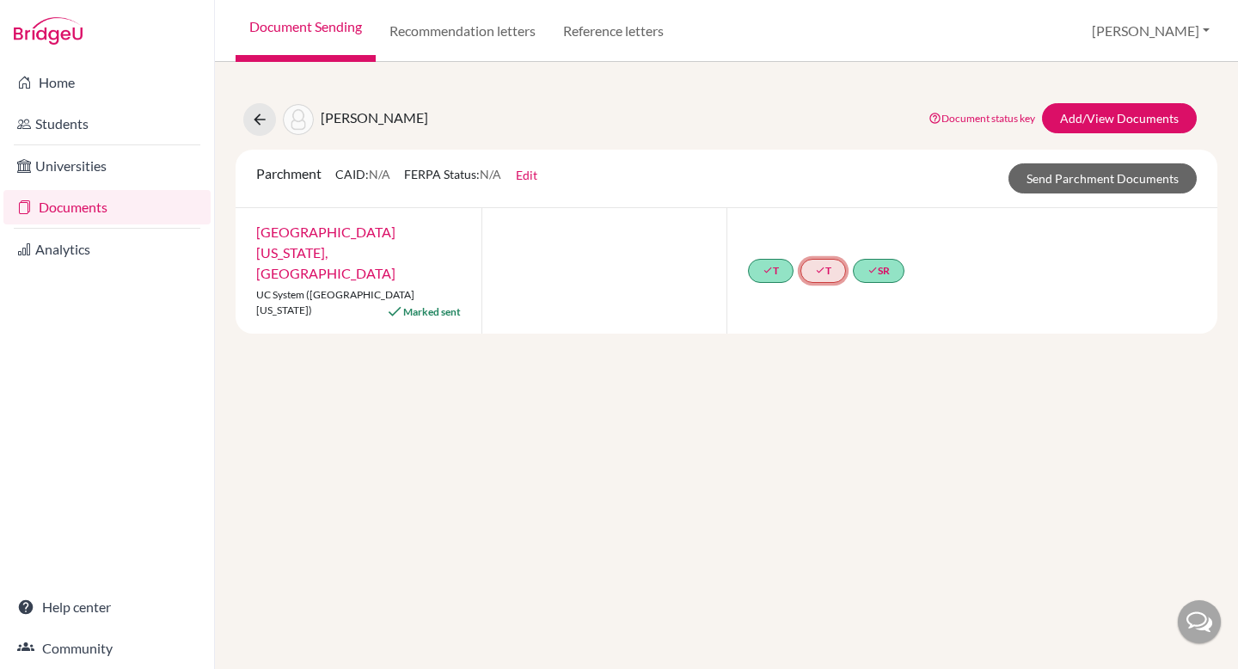
click at [824, 265] on icon "done" at bounding box center [820, 270] width 10 height 10
click at [815, 478] on div "Samad, Annabella Document status key TR Requirement. Document not uploaded yet.…" at bounding box center [726, 365] width 1023 height 607
click at [825, 265] on icon "done" at bounding box center [820, 270] width 10 height 10
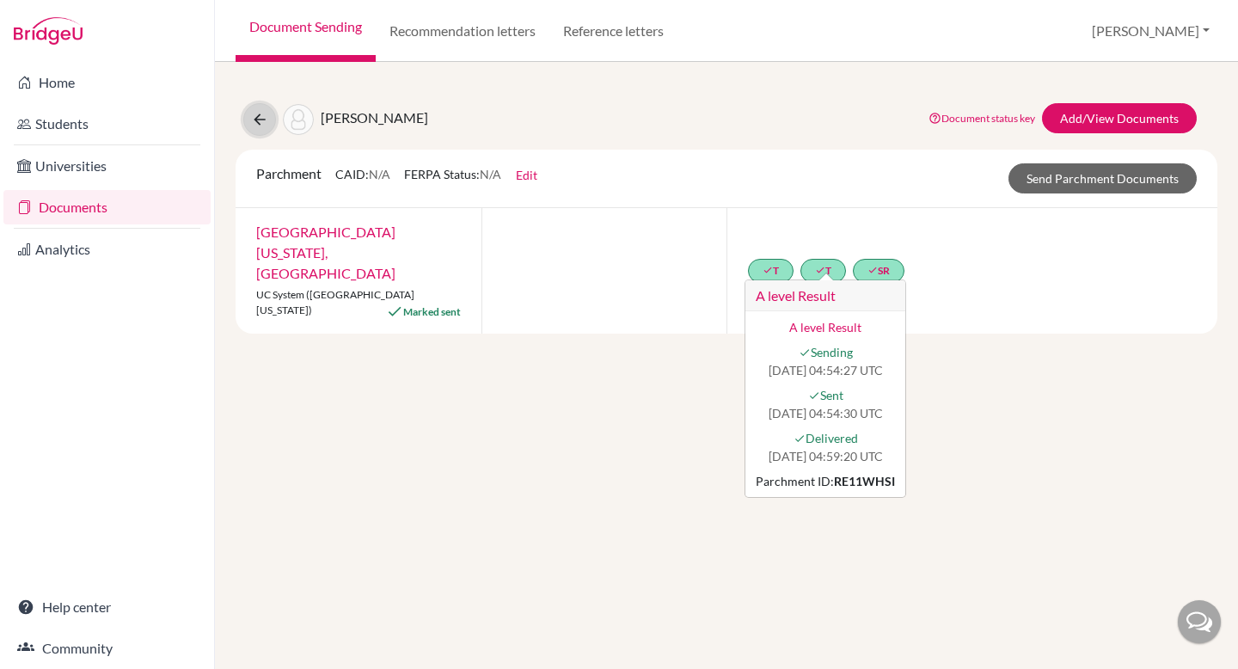
click at [243, 119] on button at bounding box center [259, 119] width 33 height 33
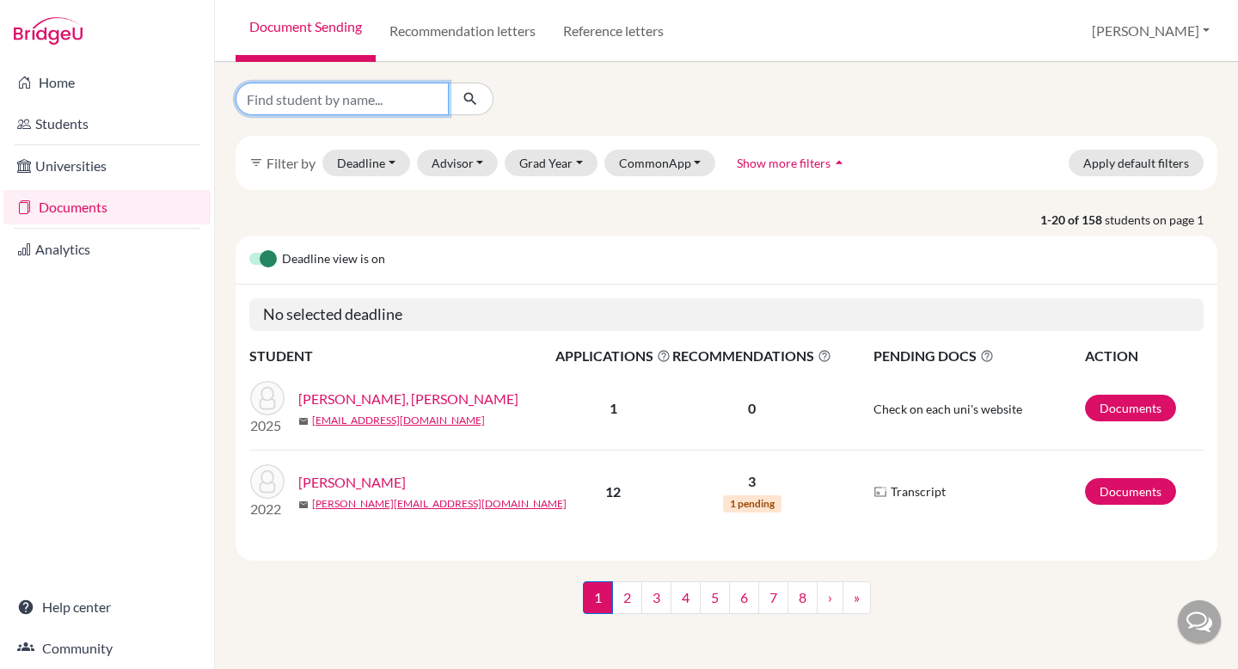
click at [398, 95] on input "Find student by name..." at bounding box center [341, 99] width 213 height 33
type input "[PERSON_NAME]"
click at [477, 104] on icon "submit" at bounding box center [470, 98] width 17 height 17
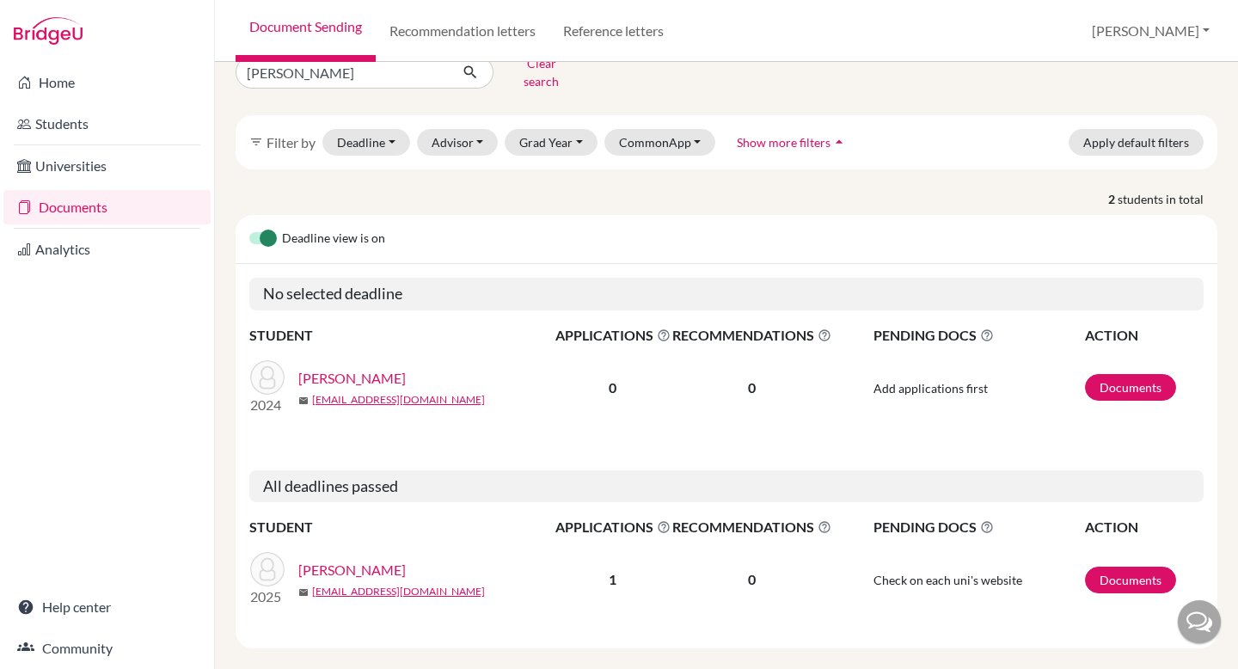
scroll to position [41, 0]
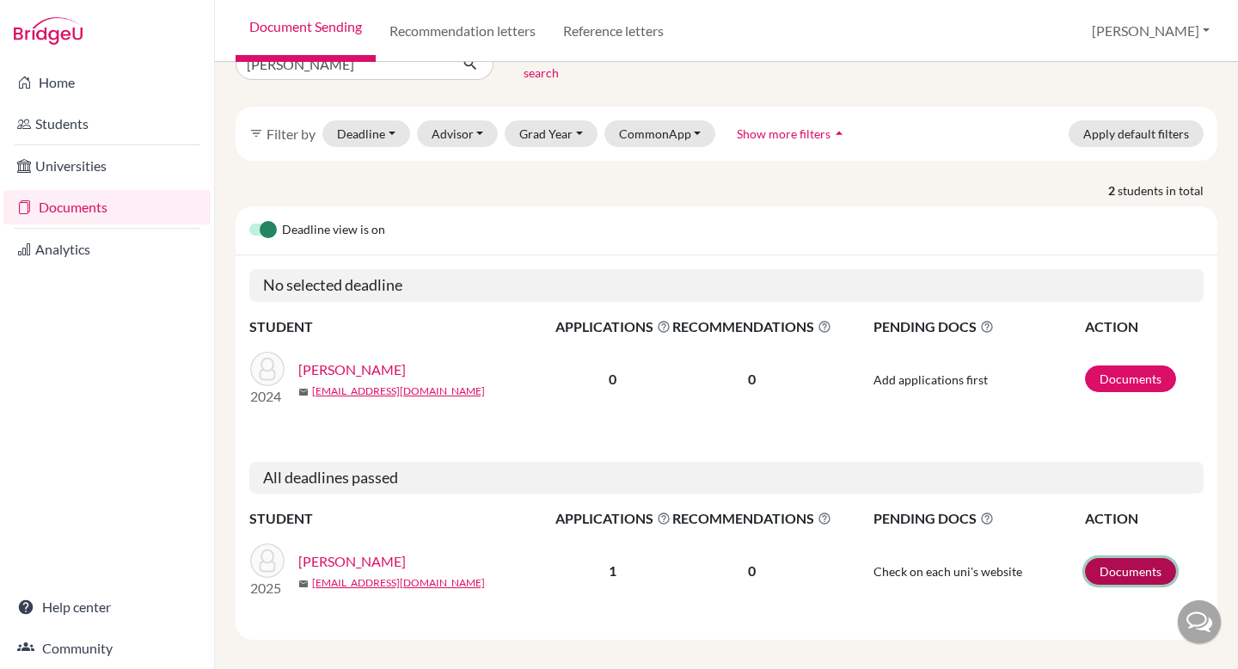
click at [1136, 562] on link "Documents" at bounding box center [1130, 571] width 91 height 27
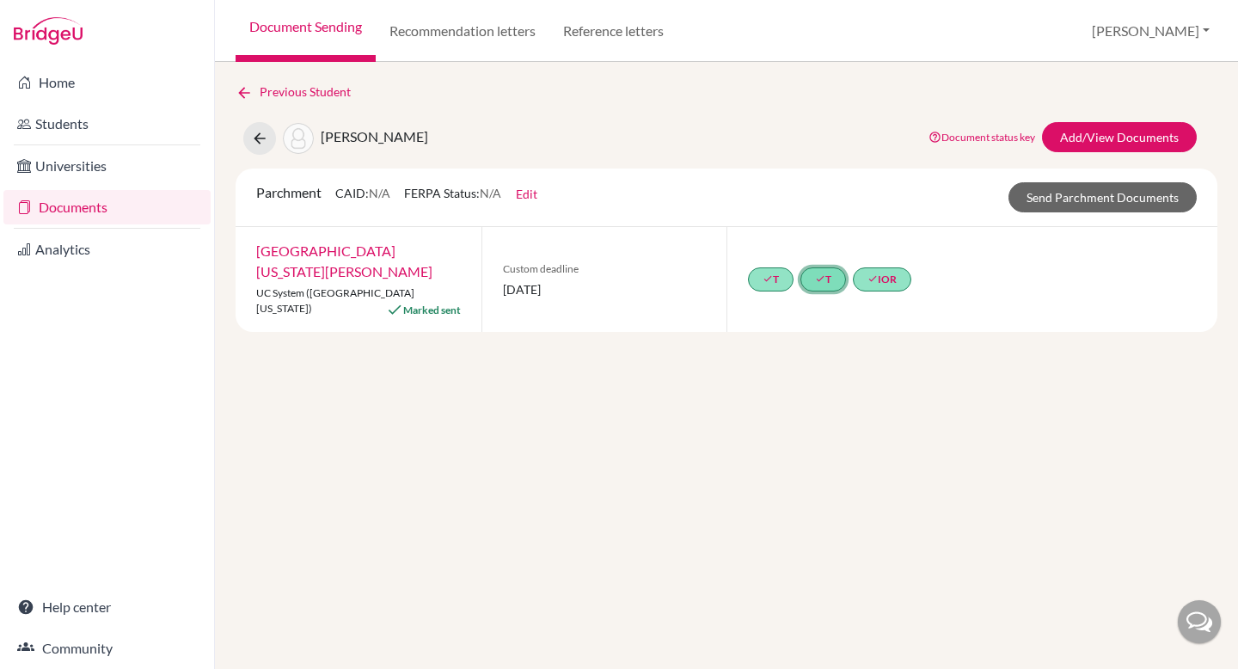
click at [835, 267] on link "done T" at bounding box center [823, 279] width 46 height 24
